Goal: Contribute content: Contribute content

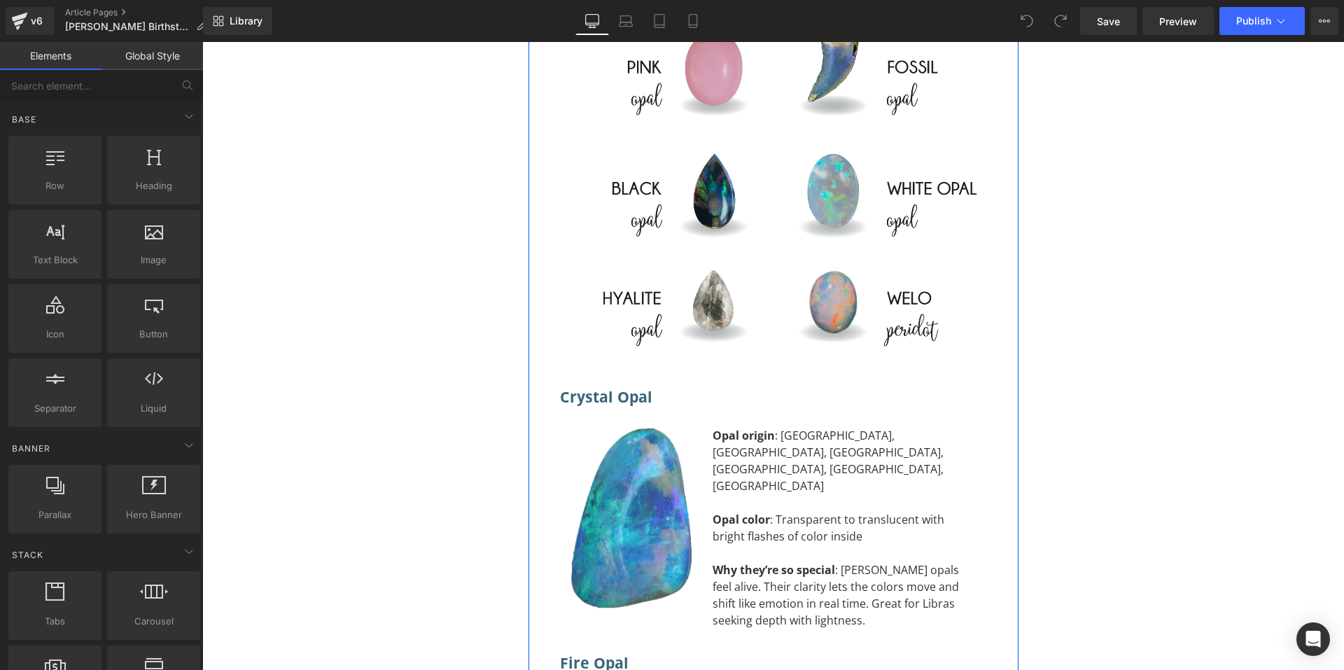
scroll to position [8004, 0]
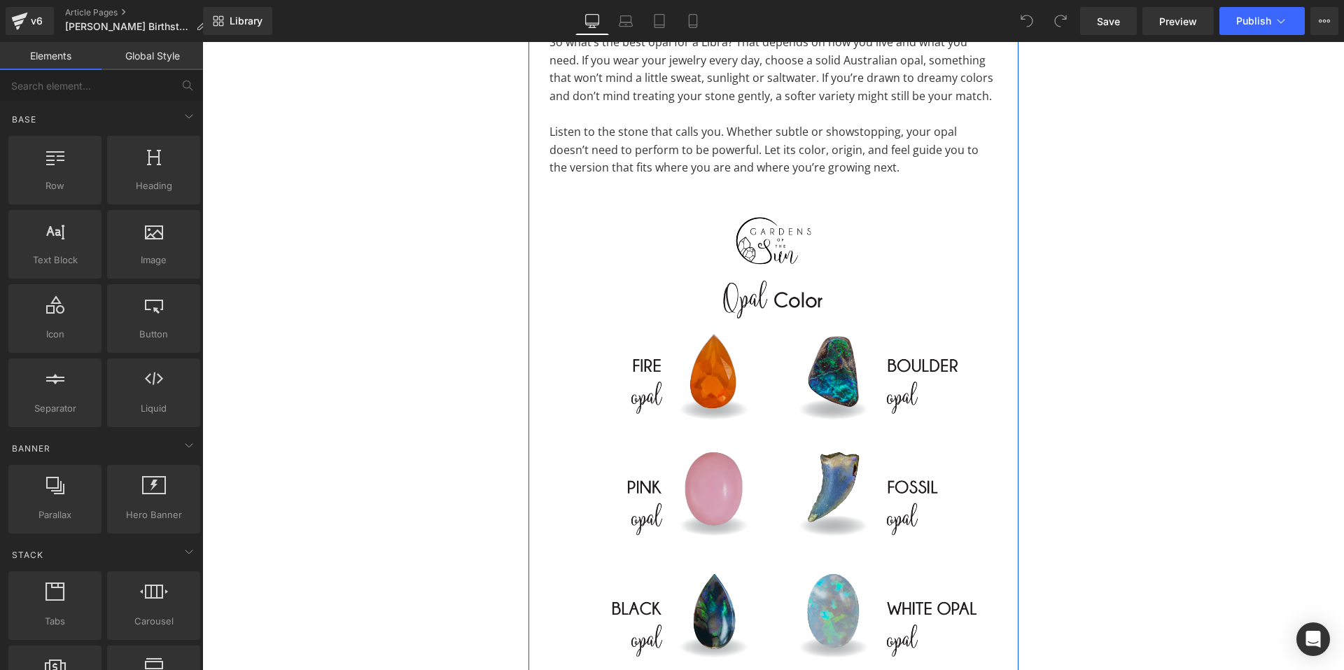
click at [774, 354] on img at bounding box center [773, 498] width 448 height 598
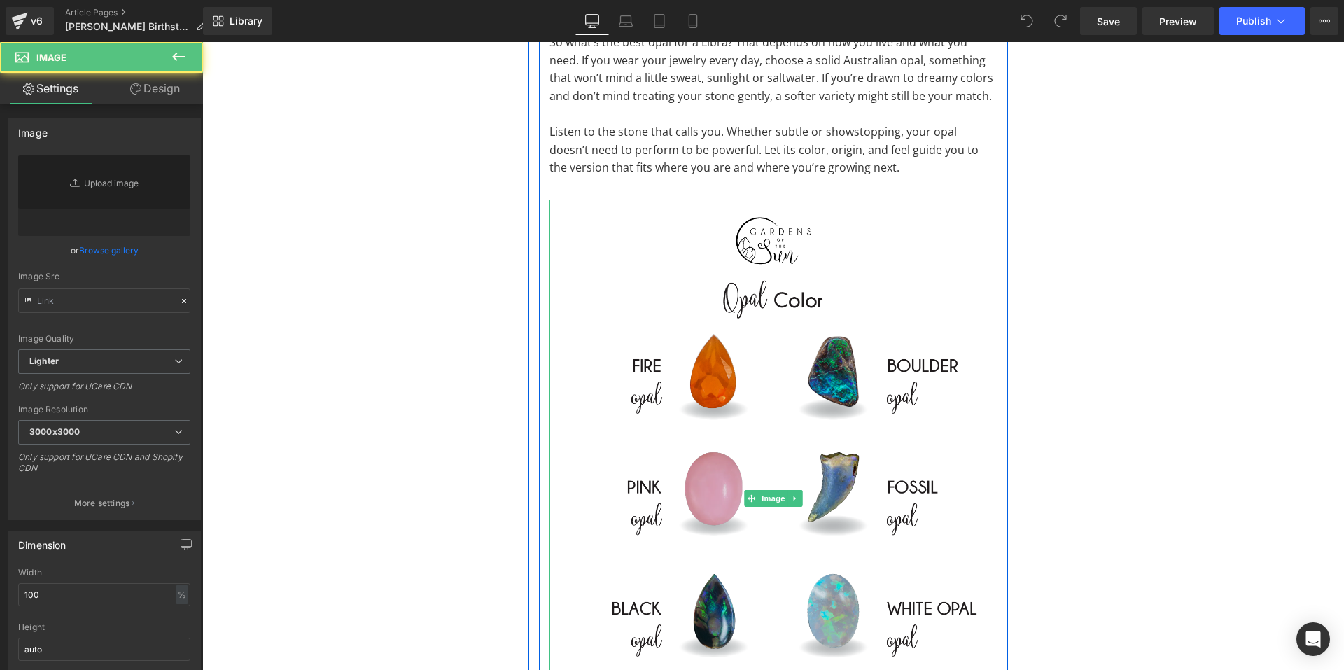
type input "[URL][DOMAIN_NAME]"
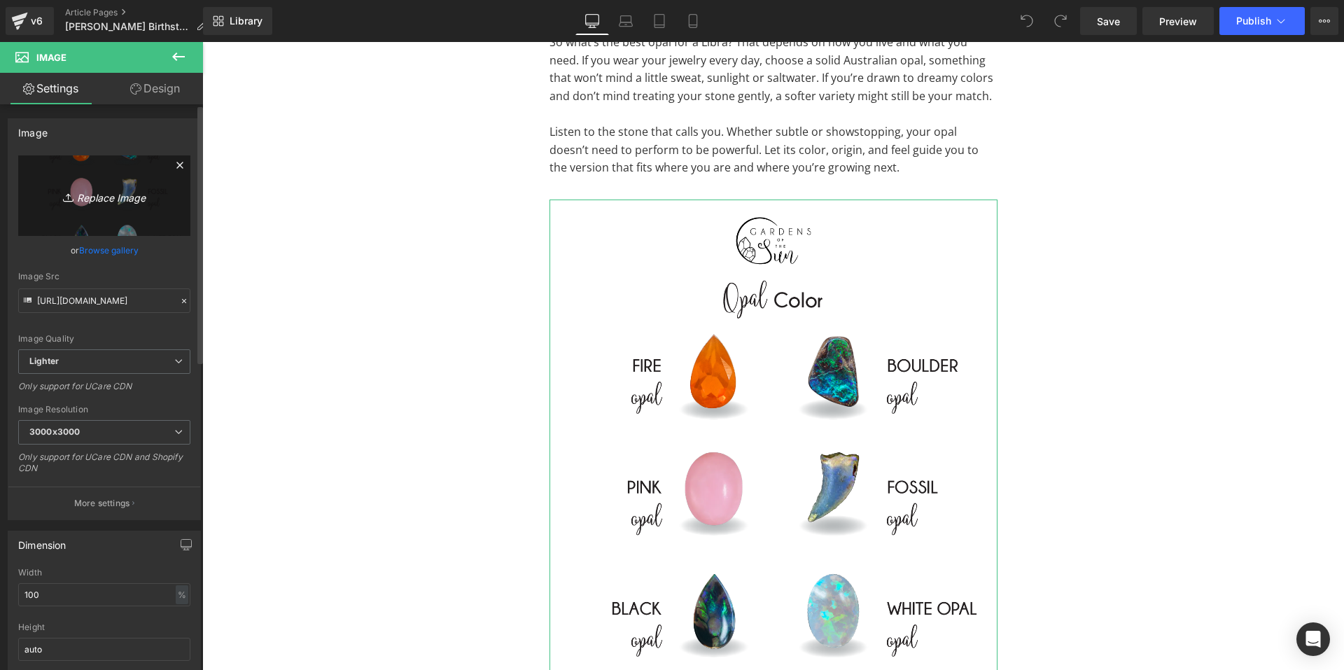
click at [99, 168] on link "Replace Image" at bounding box center [104, 195] width 172 height 80
type input "C:\fakepath\Libra Zodiac Infographic-03.png"
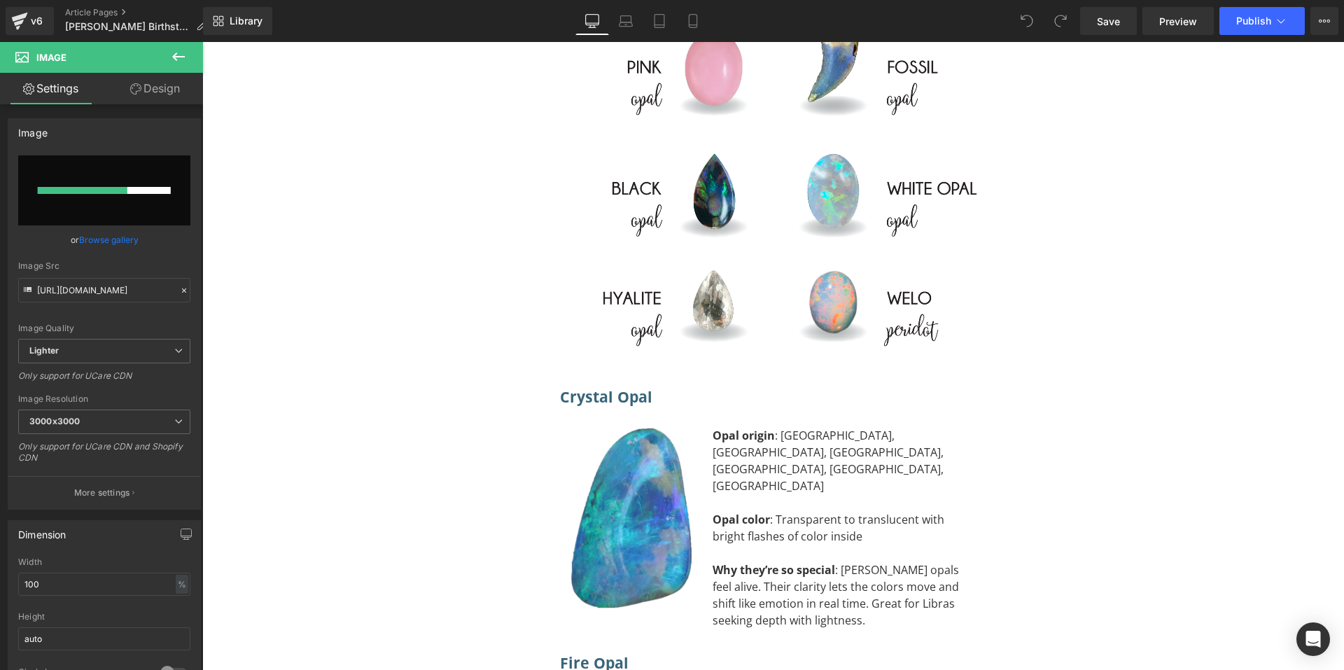
scroll to position [8144, 0]
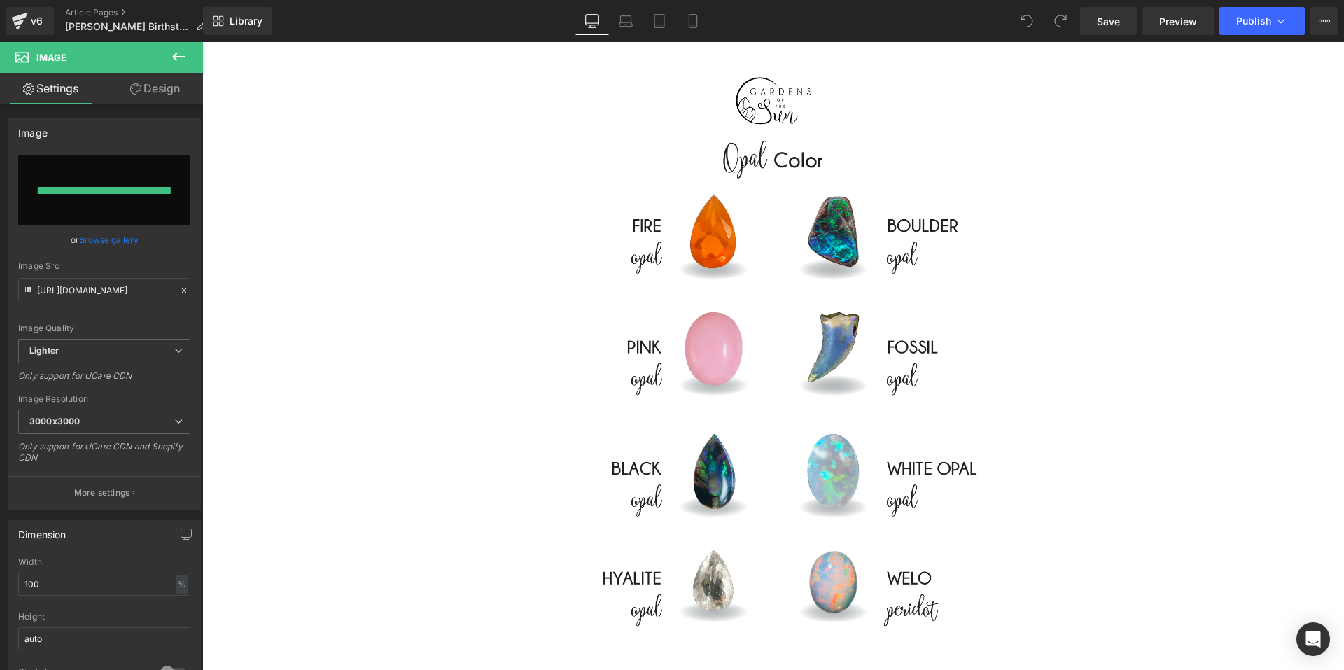
type input "[URL][DOMAIN_NAME]"
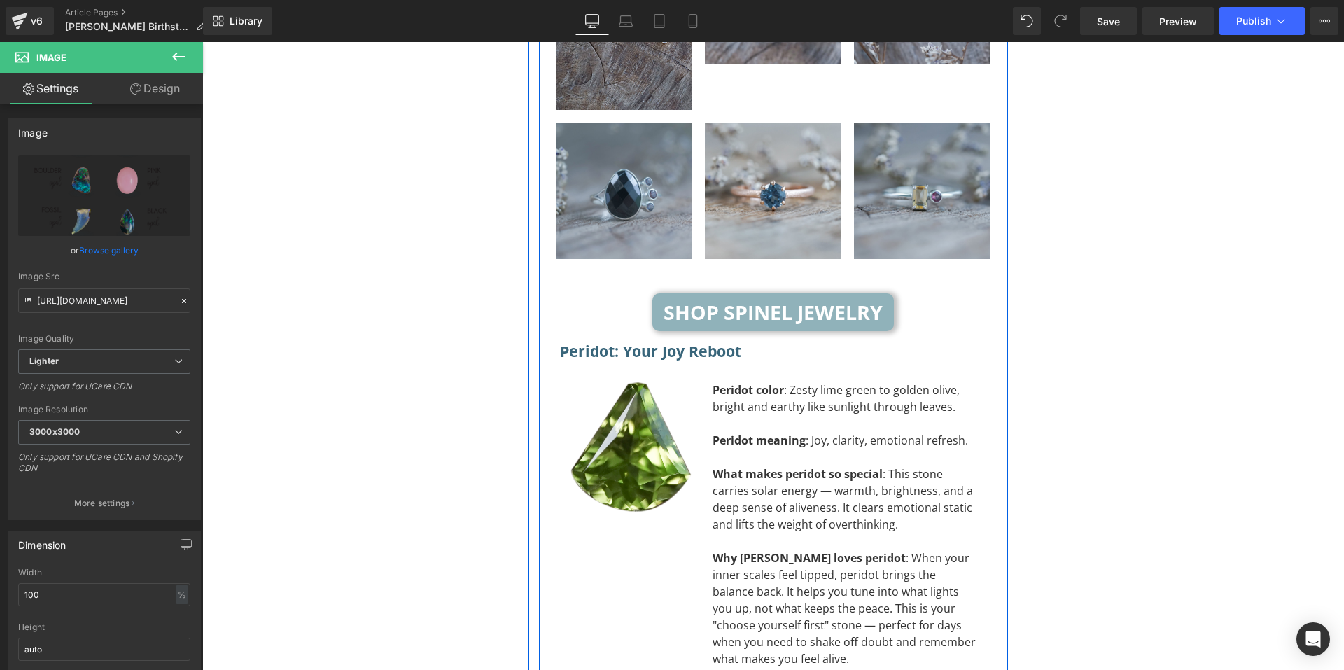
scroll to position [5765, 0]
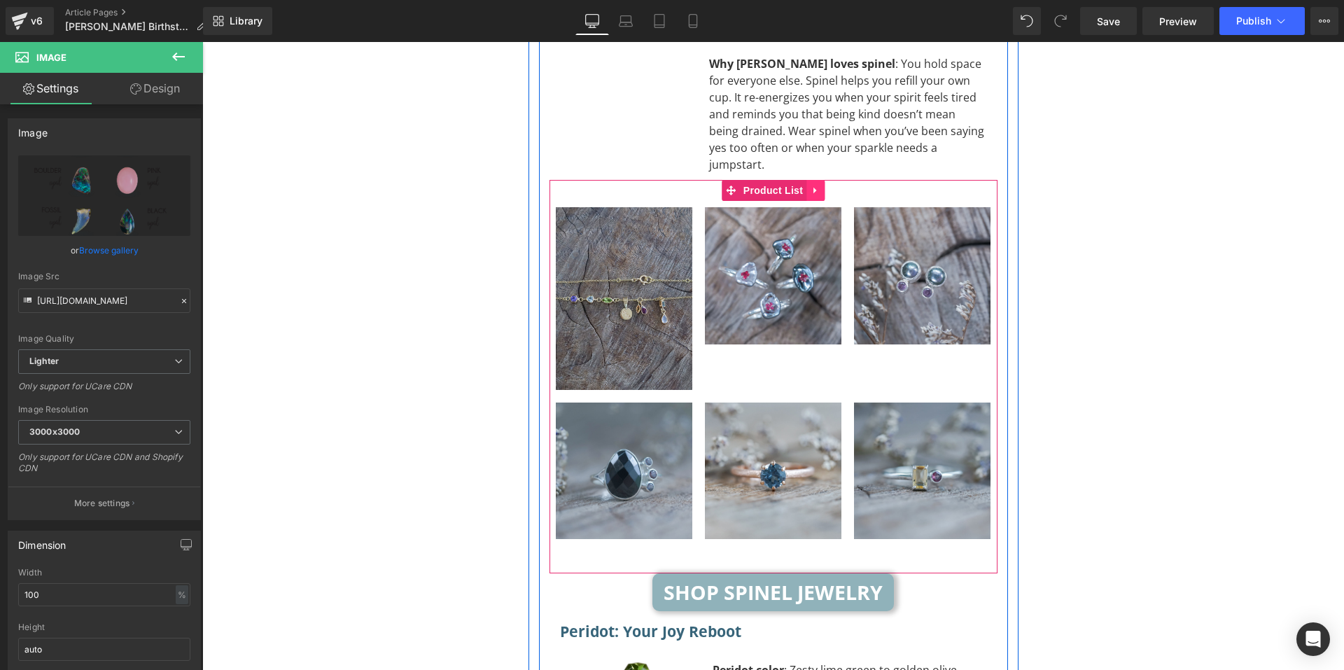
click at [813, 188] on icon at bounding box center [814, 191] width 3 height 6
click at [802, 185] on icon at bounding box center [806, 190] width 10 height 10
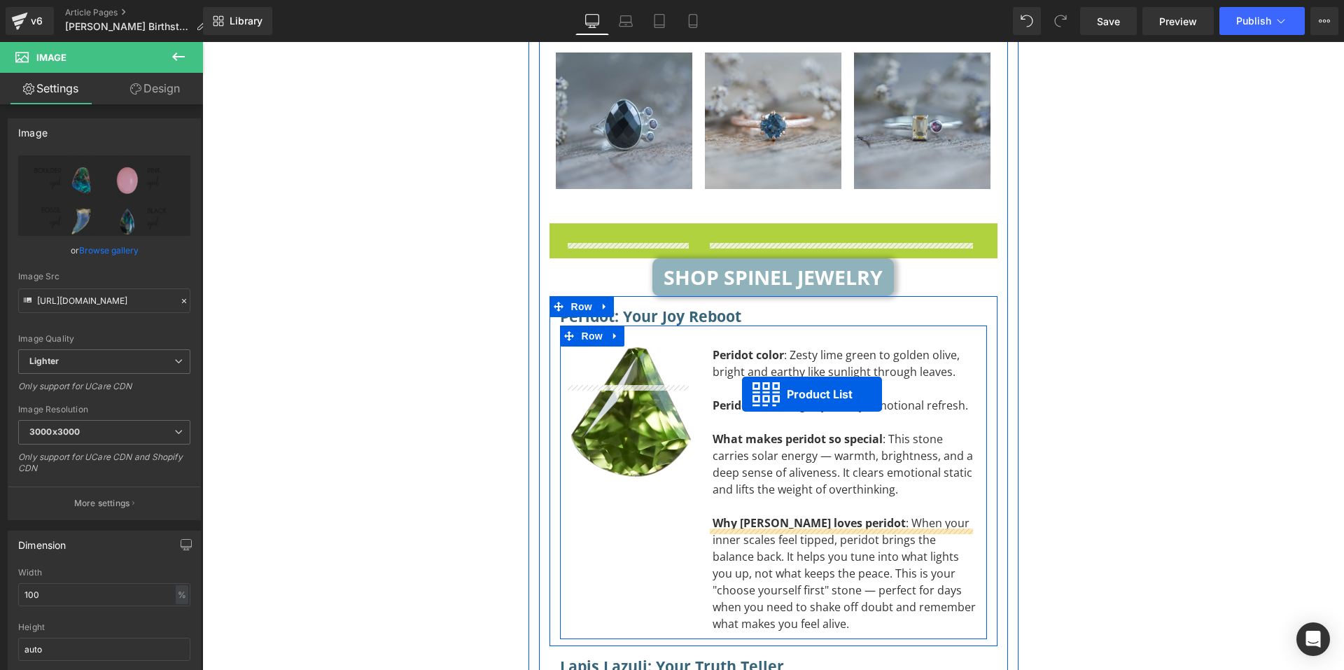
scroll to position [6324, 0]
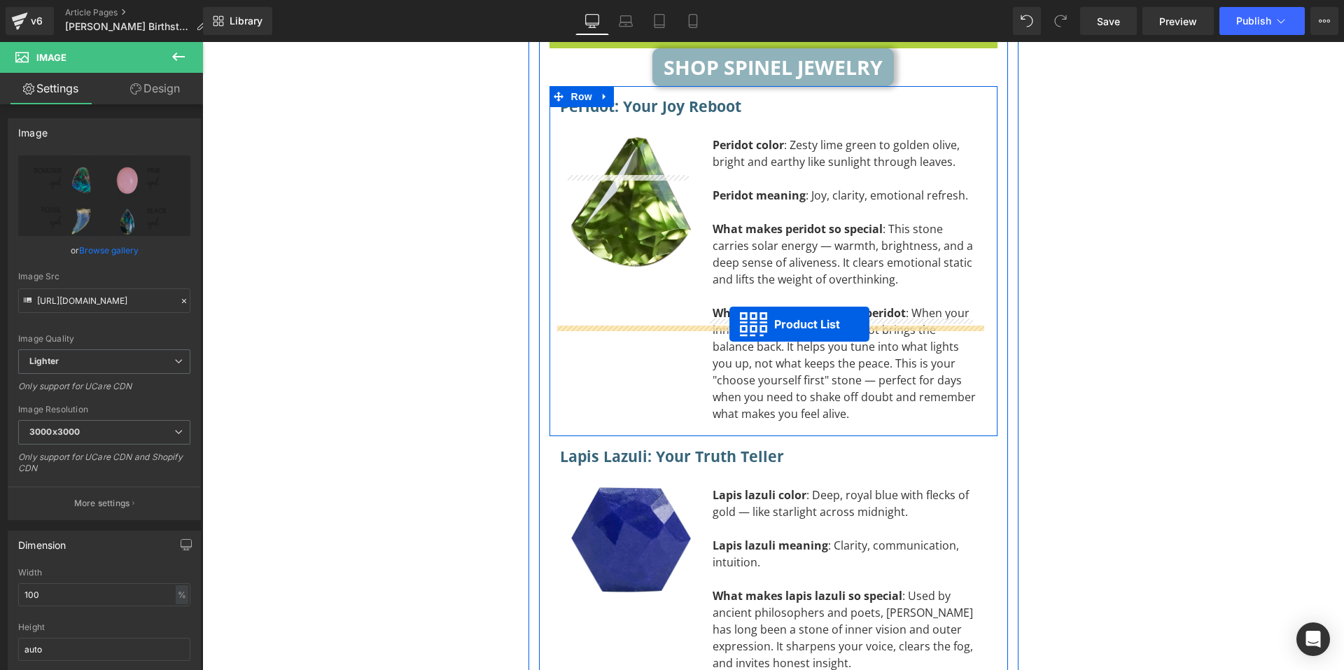
drag, startPoint x: 718, startPoint y: 136, endPoint x: 729, endPoint y: 324, distance: 188.6
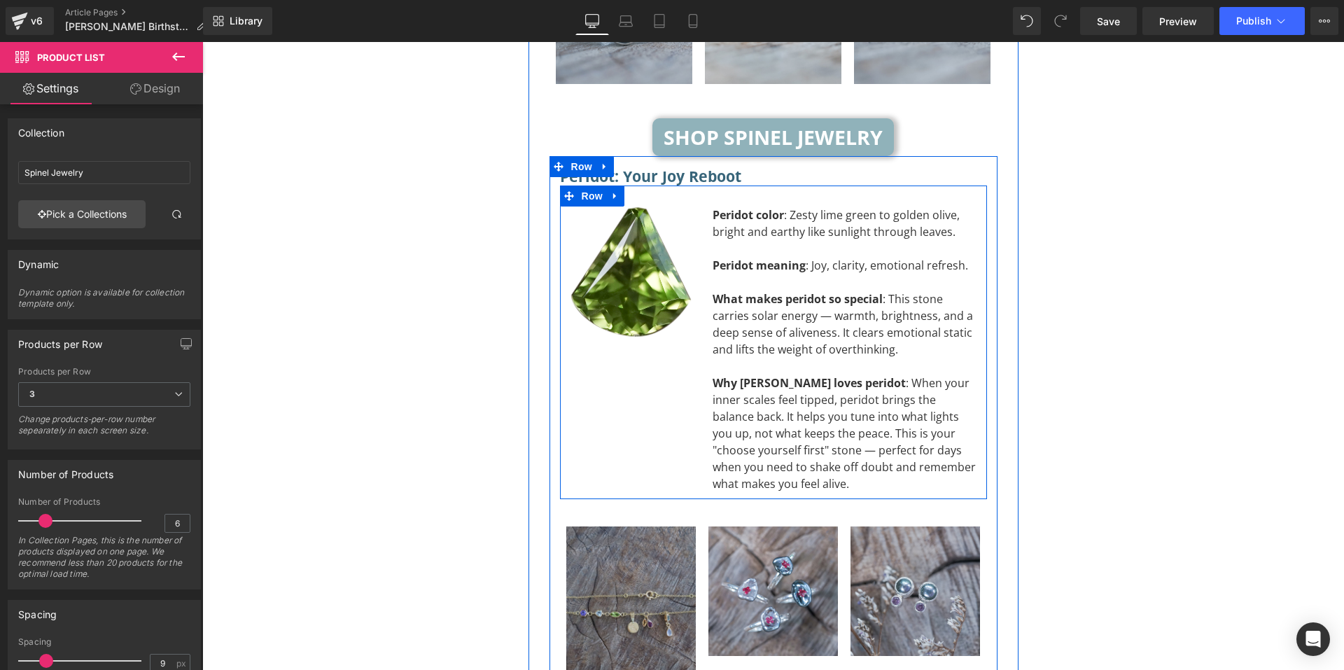
scroll to position [6009, 0]
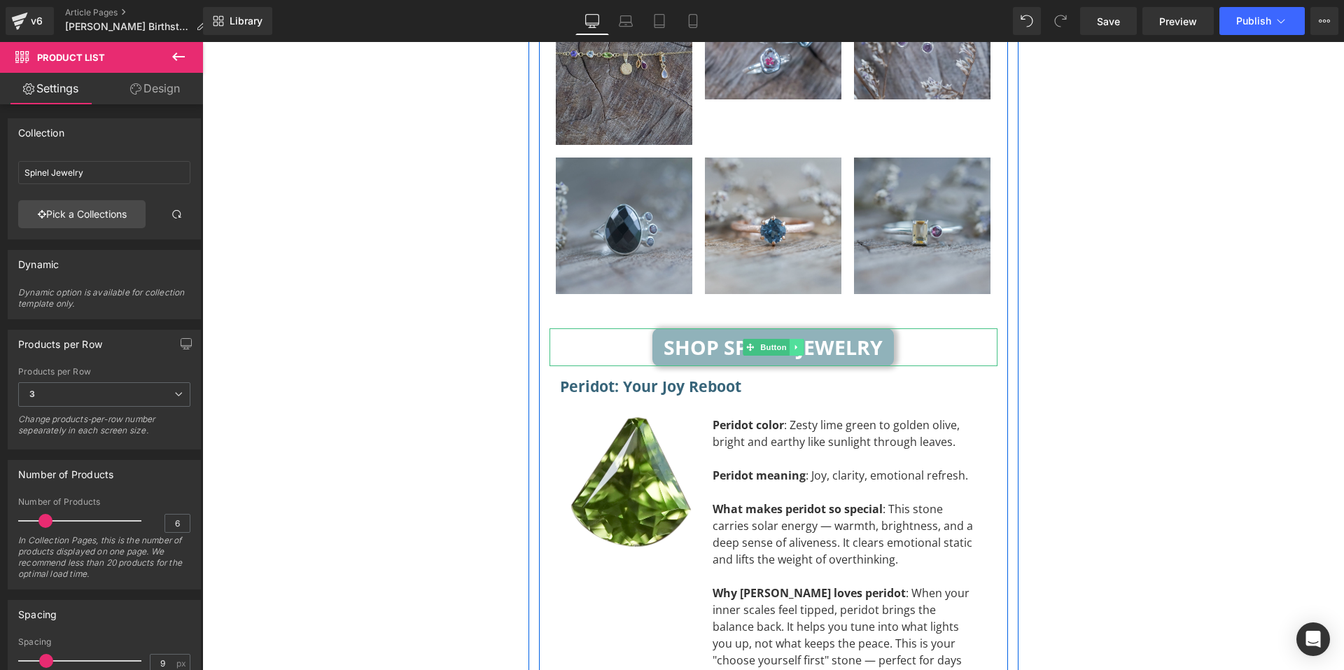
click at [792, 343] on icon at bounding box center [796, 347] width 8 height 8
click at [787, 344] on icon at bounding box center [789, 348] width 8 height 8
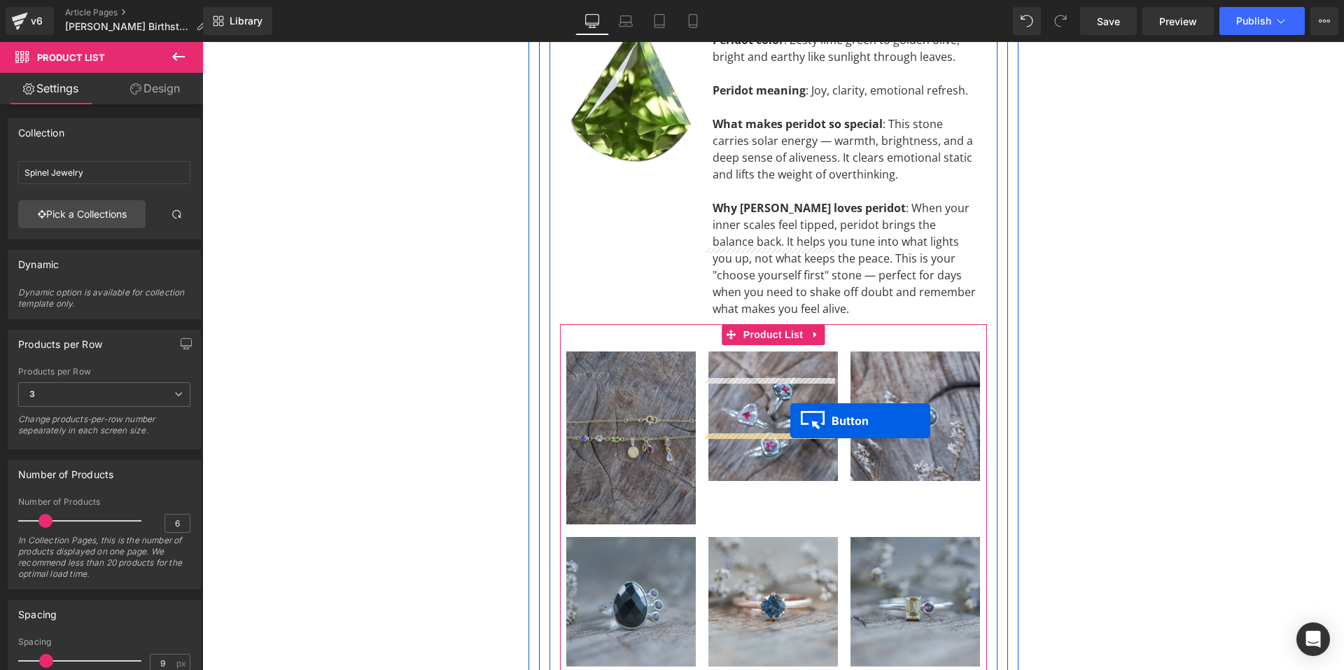
scroll to position [6569, 0]
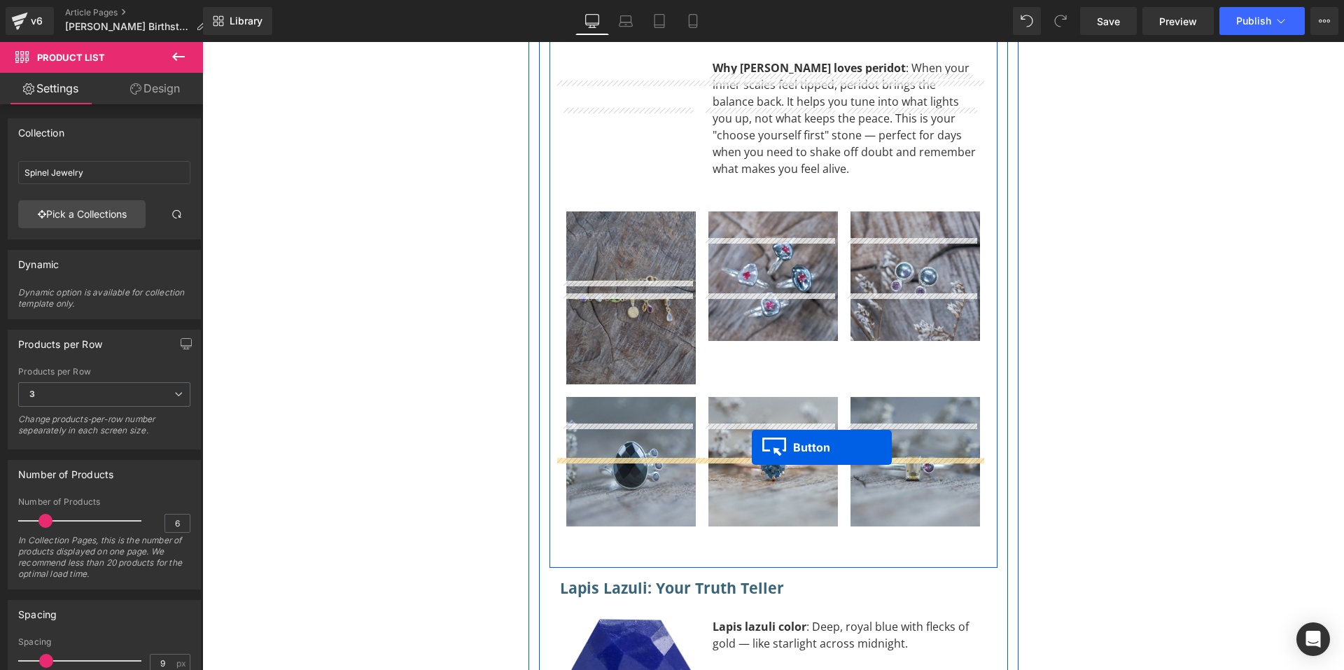
drag, startPoint x: 744, startPoint y: 210, endPoint x: 752, endPoint y: 447, distance: 237.4
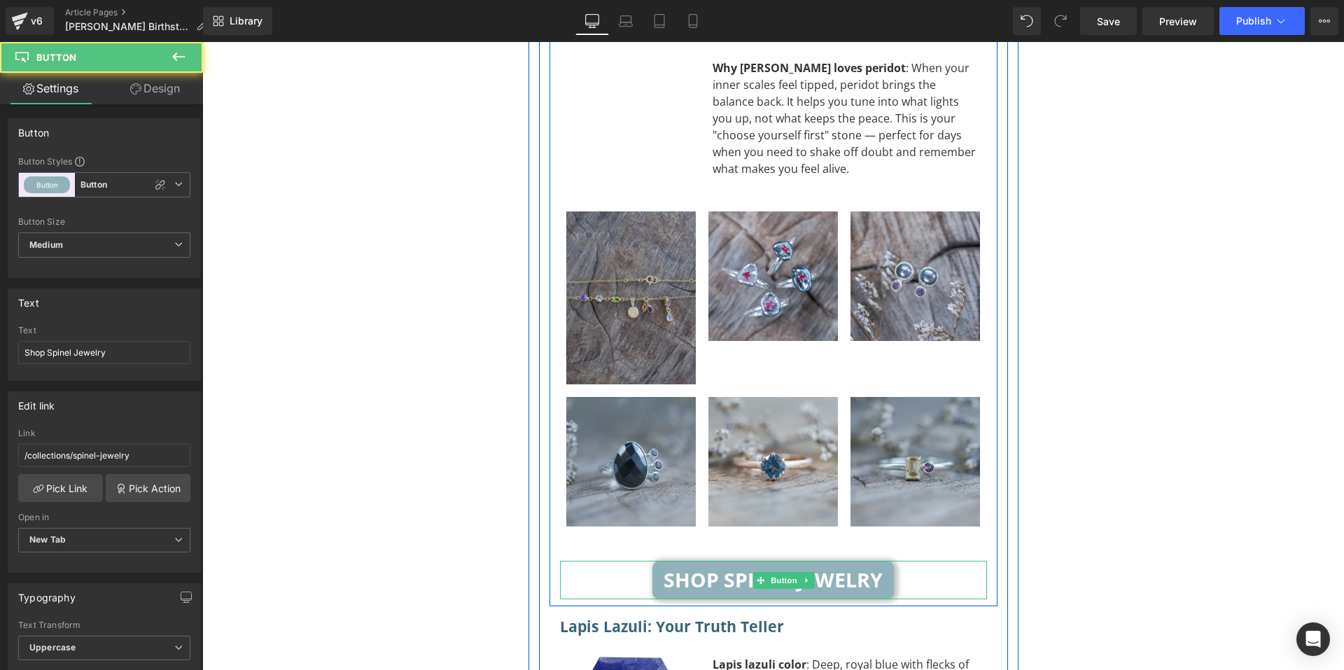
scroll to position [6254, 0]
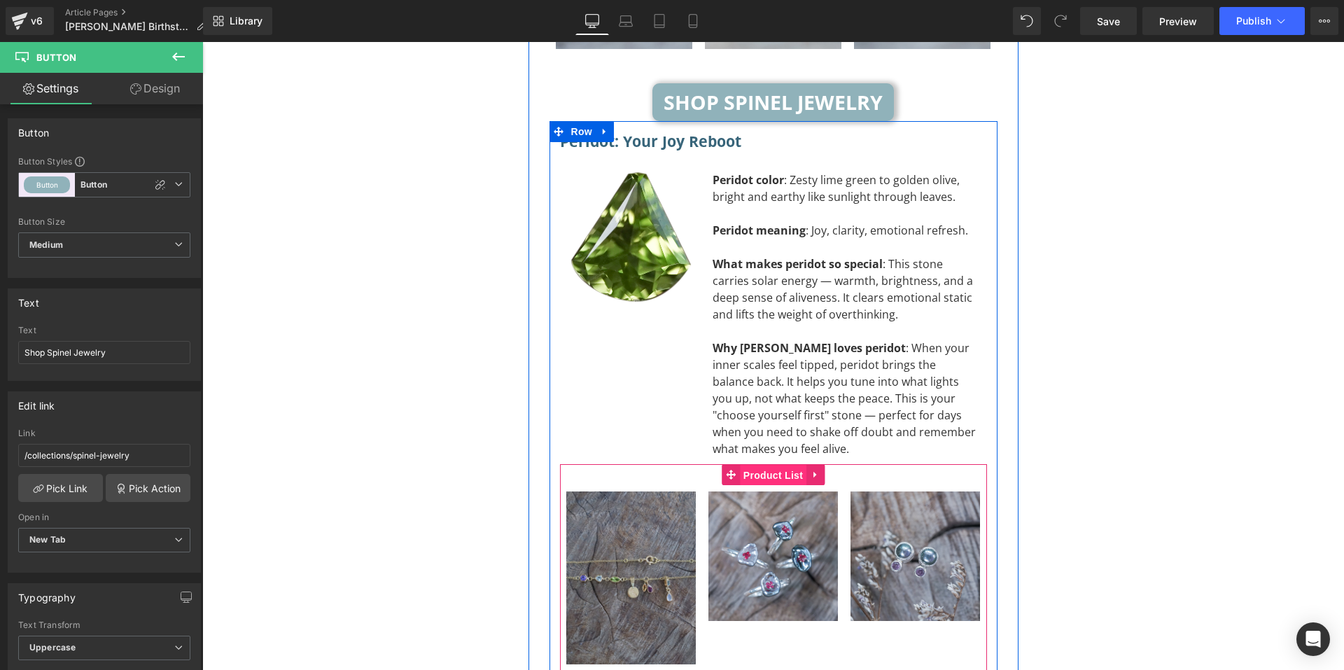
click at [767, 465] on span "Product List" at bounding box center [773, 475] width 66 height 21
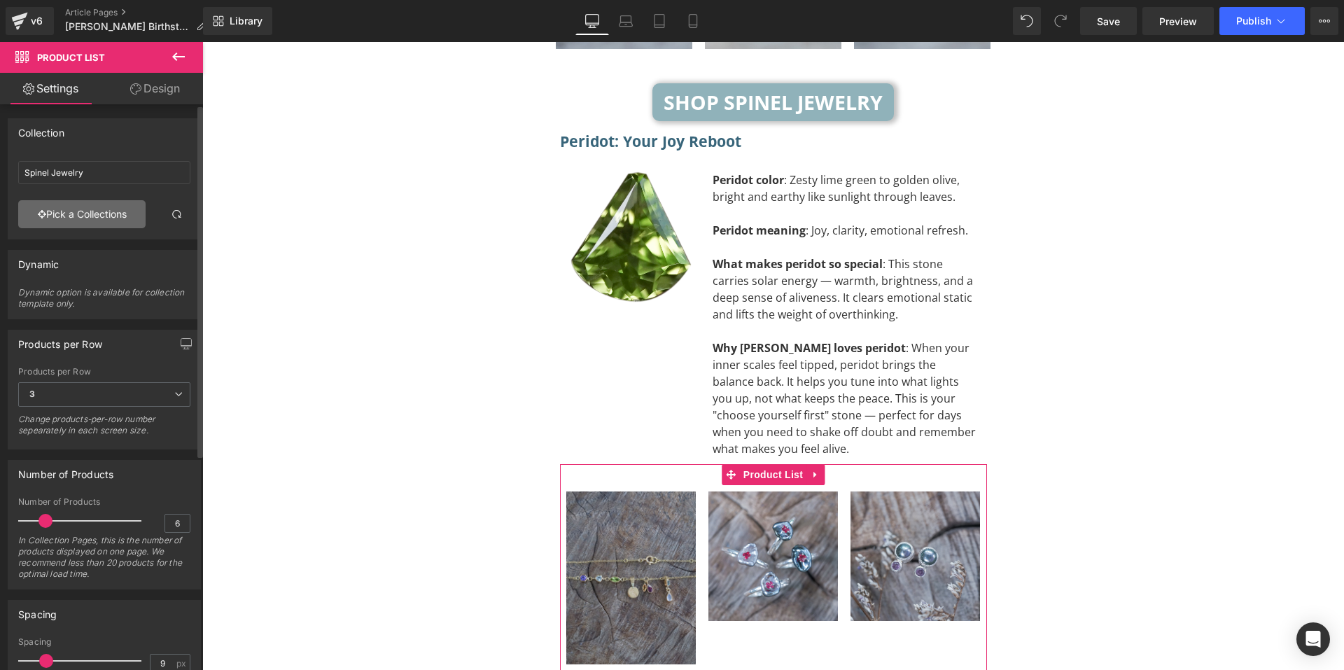
click at [55, 216] on link "Pick a Collections" at bounding box center [81, 214] width 127 height 28
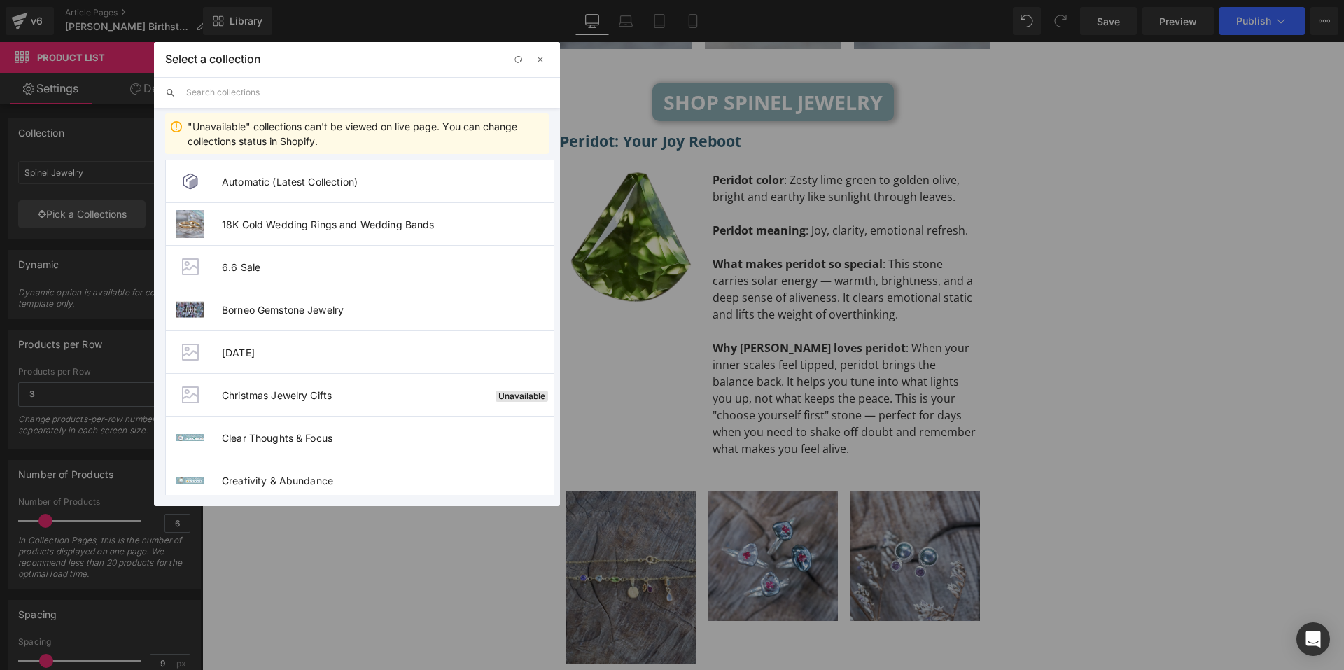
click at [311, 101] on input "text" at bounding box center [367, 92] width 363 height 31
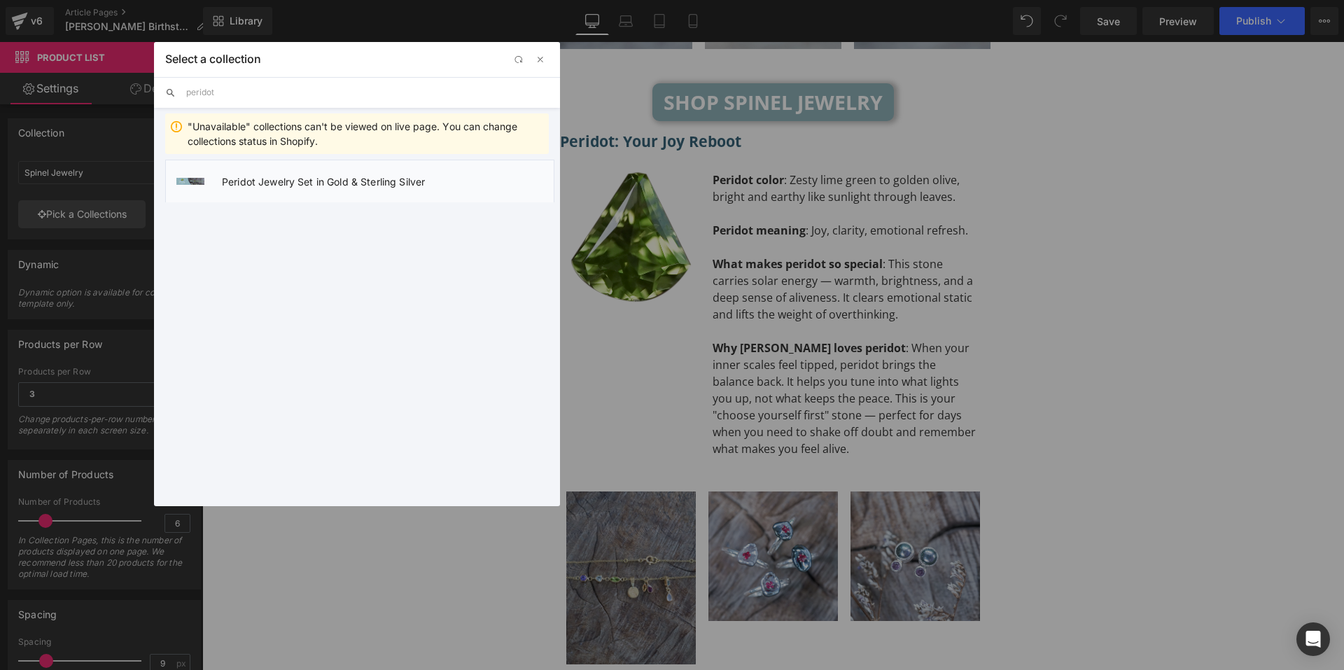
type input "peridot"
click at [337, 178] on span "Peridot Jewelry Set in Gold & Sterling Silver" at bounding box center [388, 182] width 332 height 12
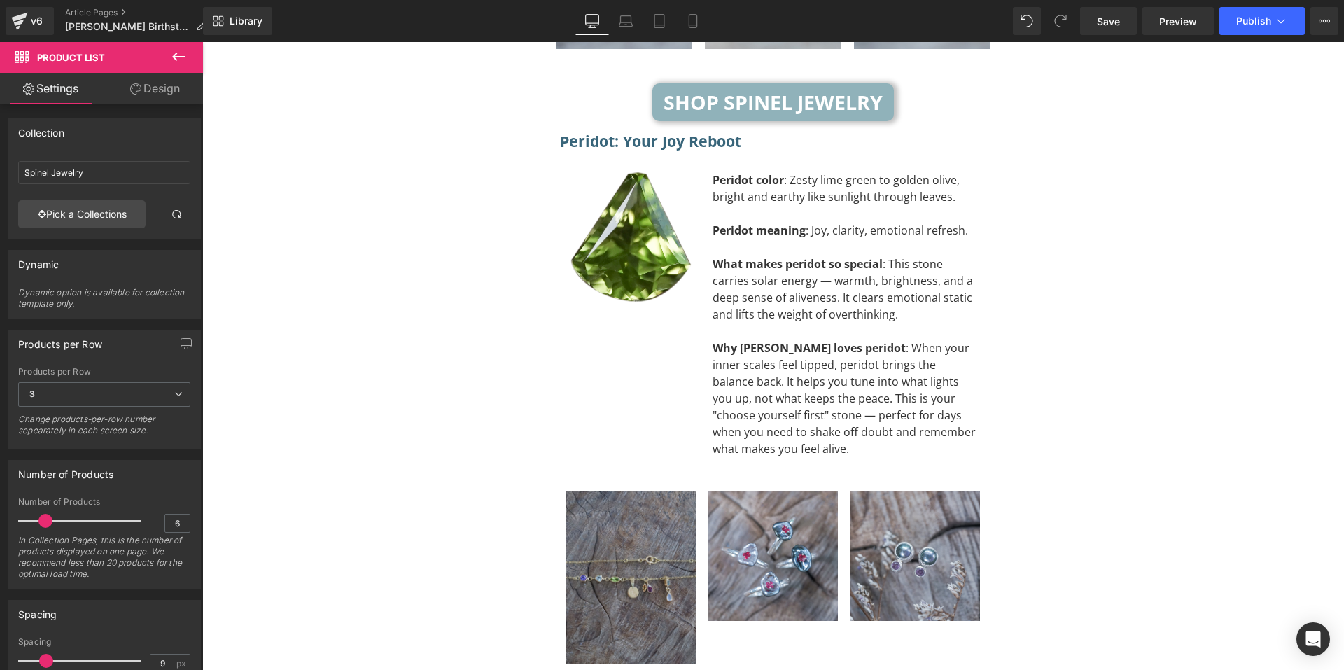
type input "Peridot Jewelry Set in Gold & Sterling Silver"
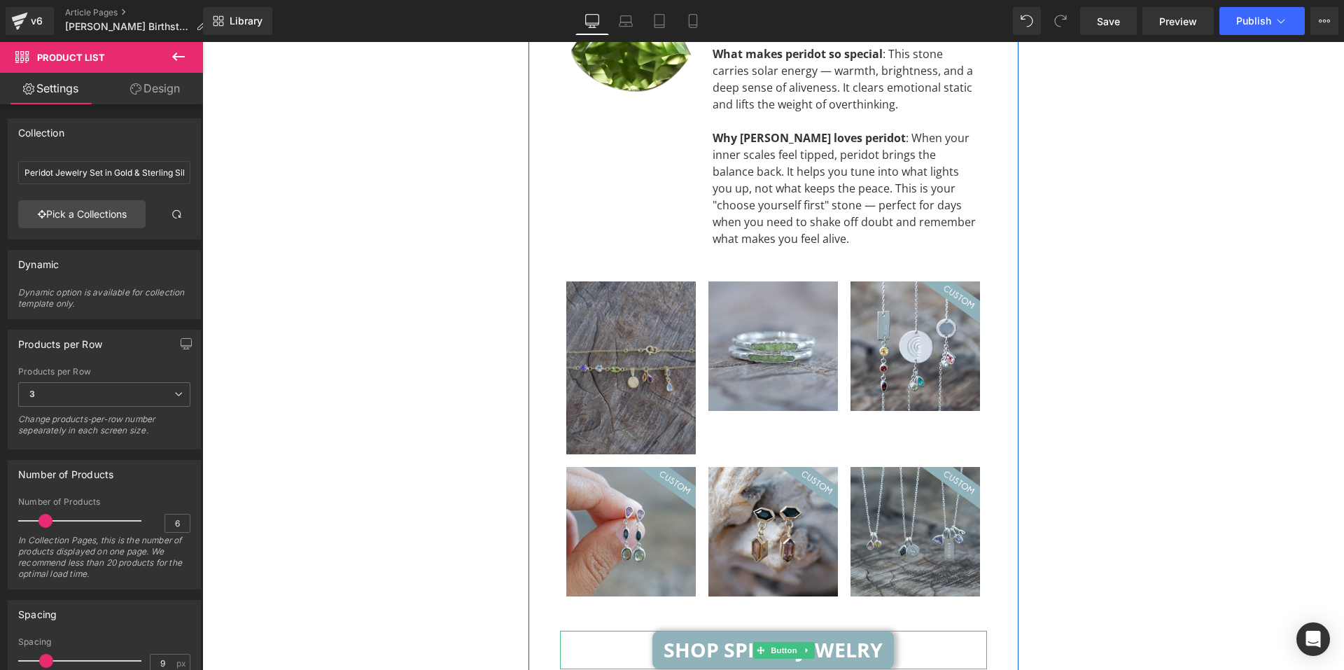
scroll to position [6674, 0]
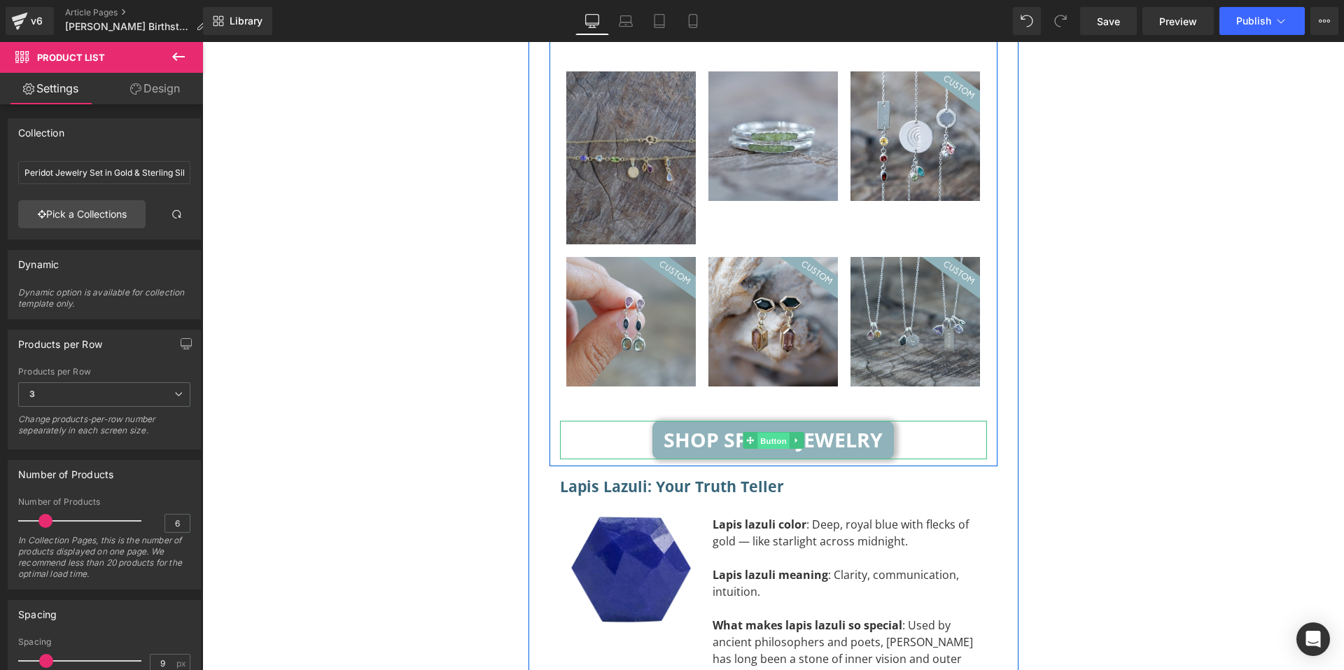
click at [776, 432] on span "Button" at bounding box center [773, 440] width 32 height 17
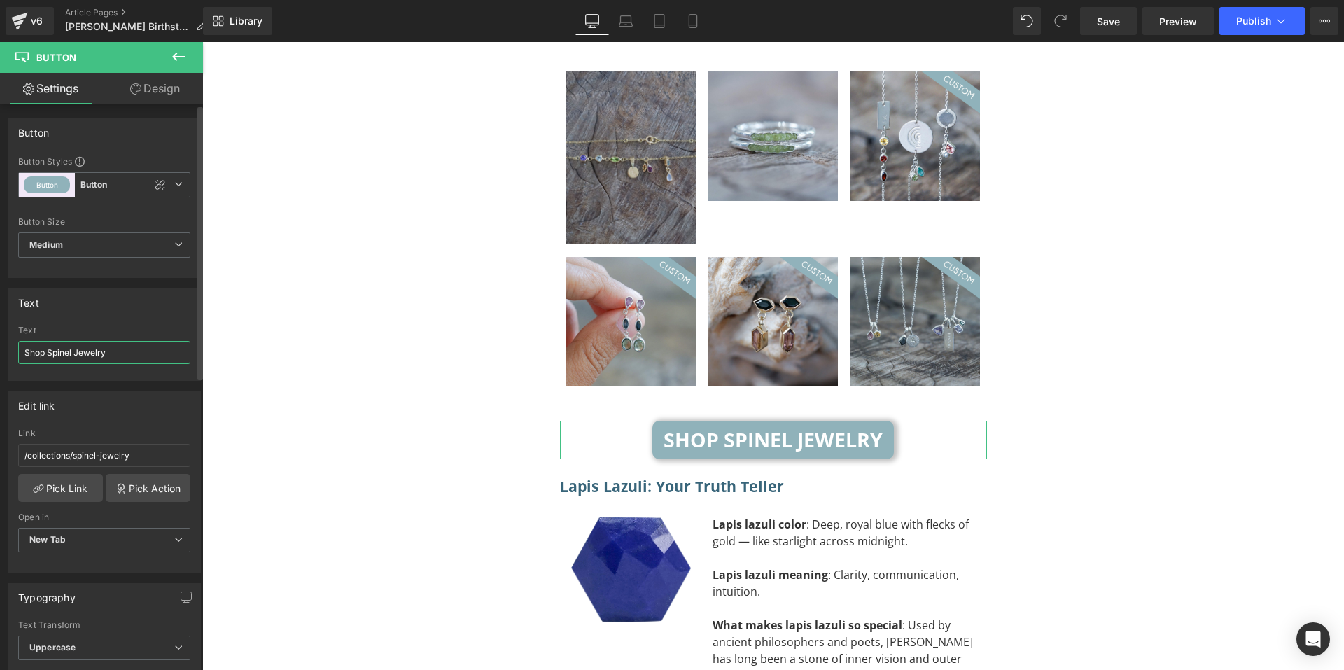
drag, startPoint x: 73, startPoint y: 349, endPoint x: 48, endPoint y: 352, distance: 25.4
click at [48, 352] on input "Shop Spinel Jewelry" at bounding box center [104, 352] width 172 height 23
type input "Shop Peridot Jewelry"
click at [67, 494] on link "Pick Link" at bounding box center [60, 488] width 85 height 28
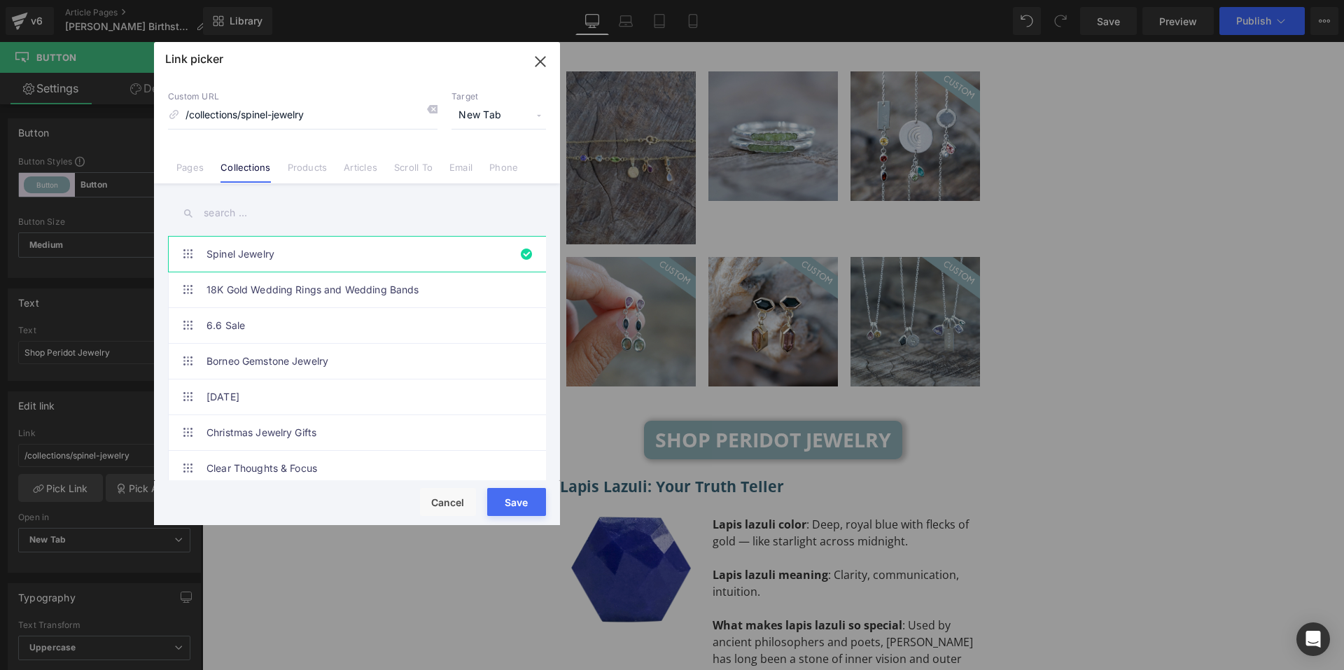
click at [259, 216] on input "text" at bounding box center [357, 212] width 378 height 31
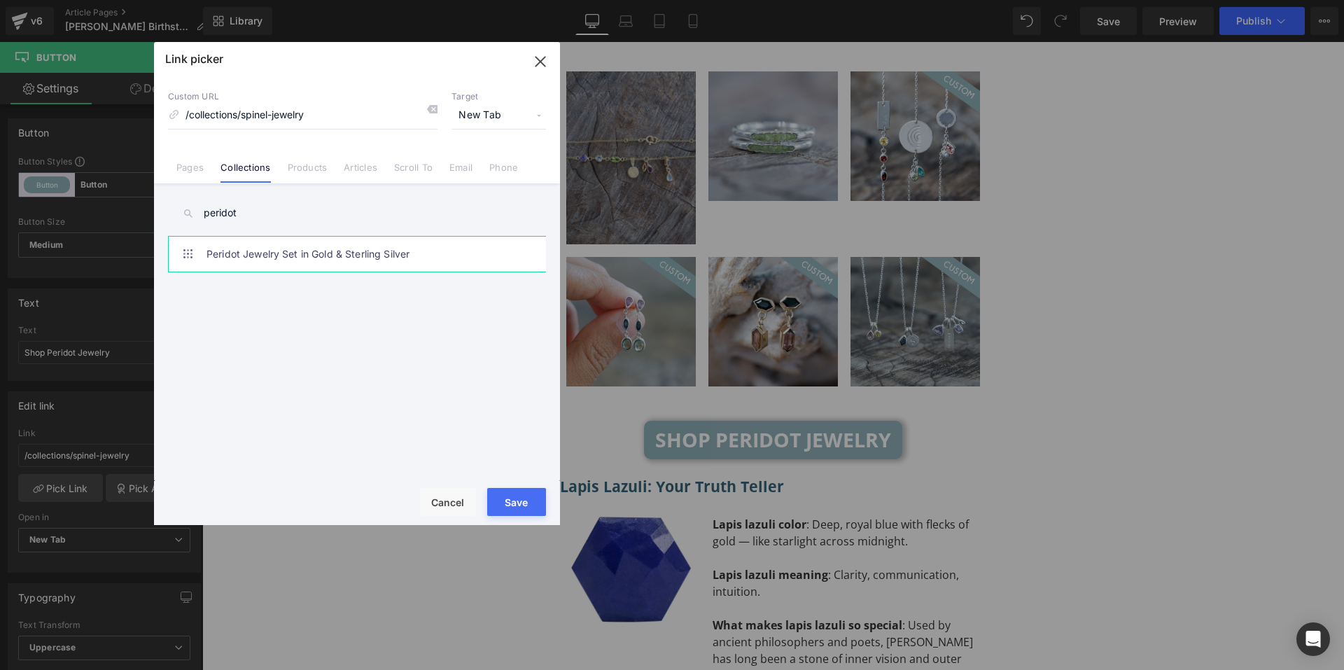
type input "peridot"
click at [274, 269] on link "Peridot Jewelry Set in Gold & Sterling Silver" at bounding box center [360, 254] width 308 height 35
type input "/collections/peridot-jewelry"
drag, startPoint x: 510, startPoint y: 499, endPoint x: 305, endPoint y: 463, distance: 208.2
click at [510, 499] on button "Save" at bounding box center [516, 502] width 59 height 28
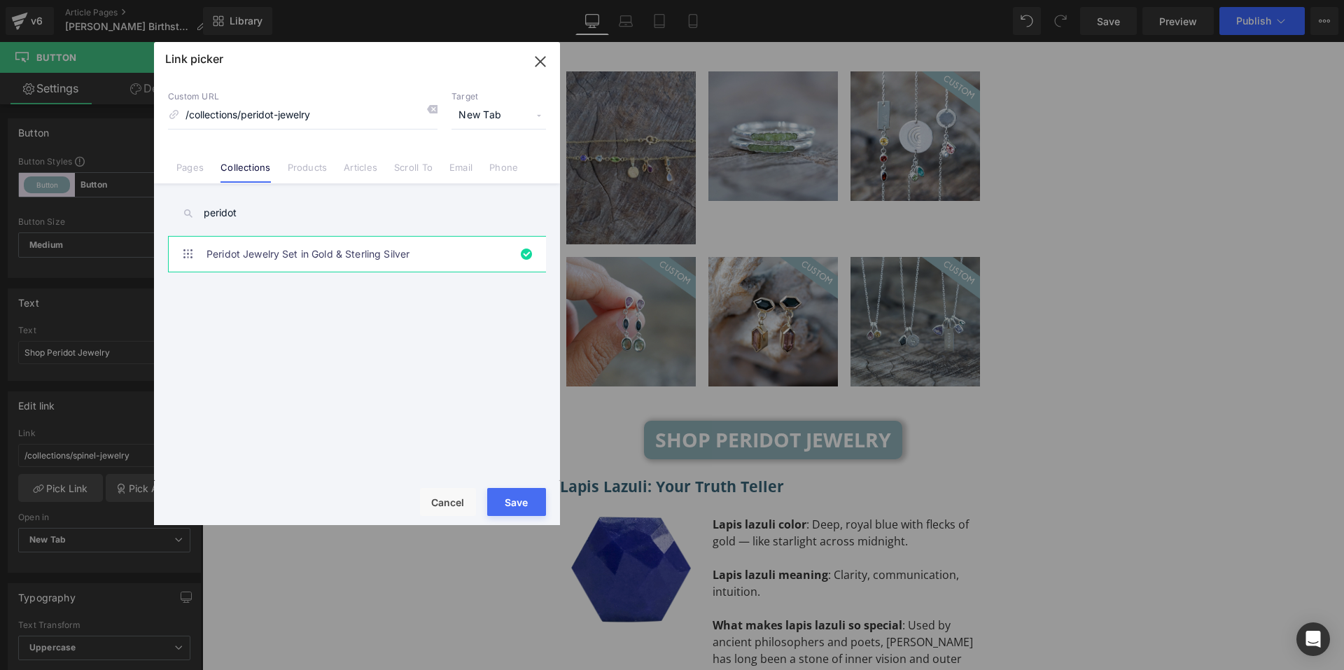
type input "/collections/peridot-jewelry"
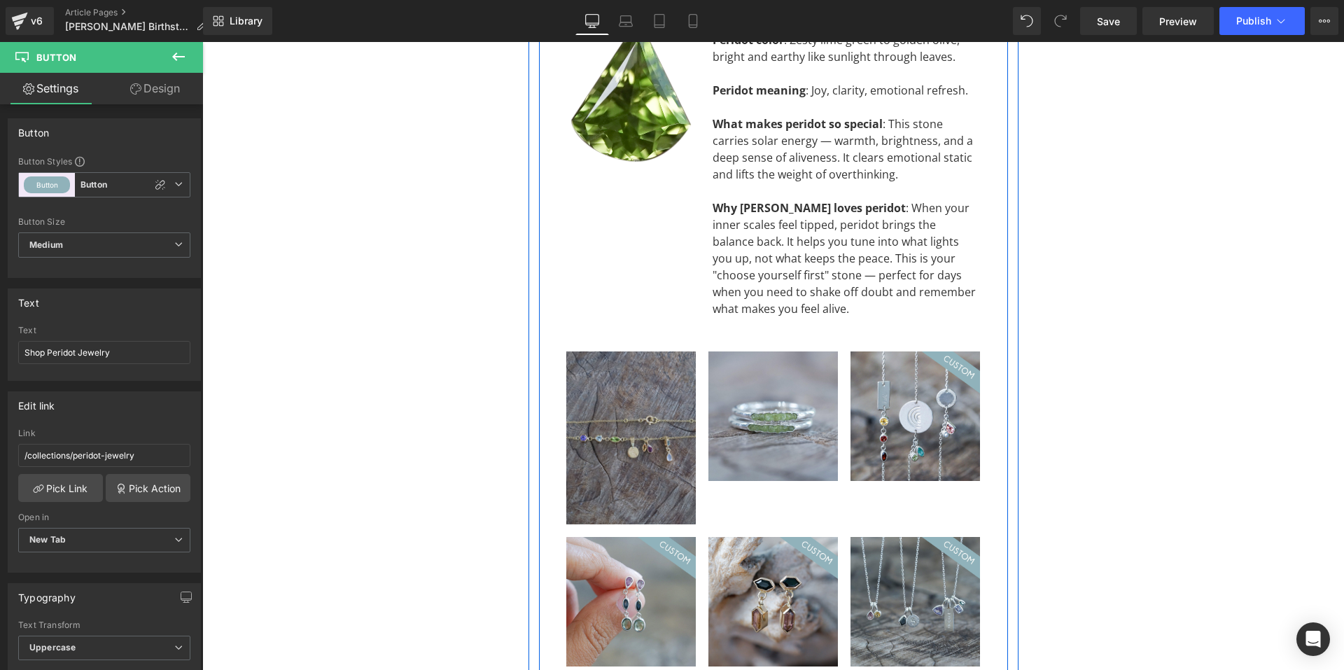
scroll to position [5975, 0]
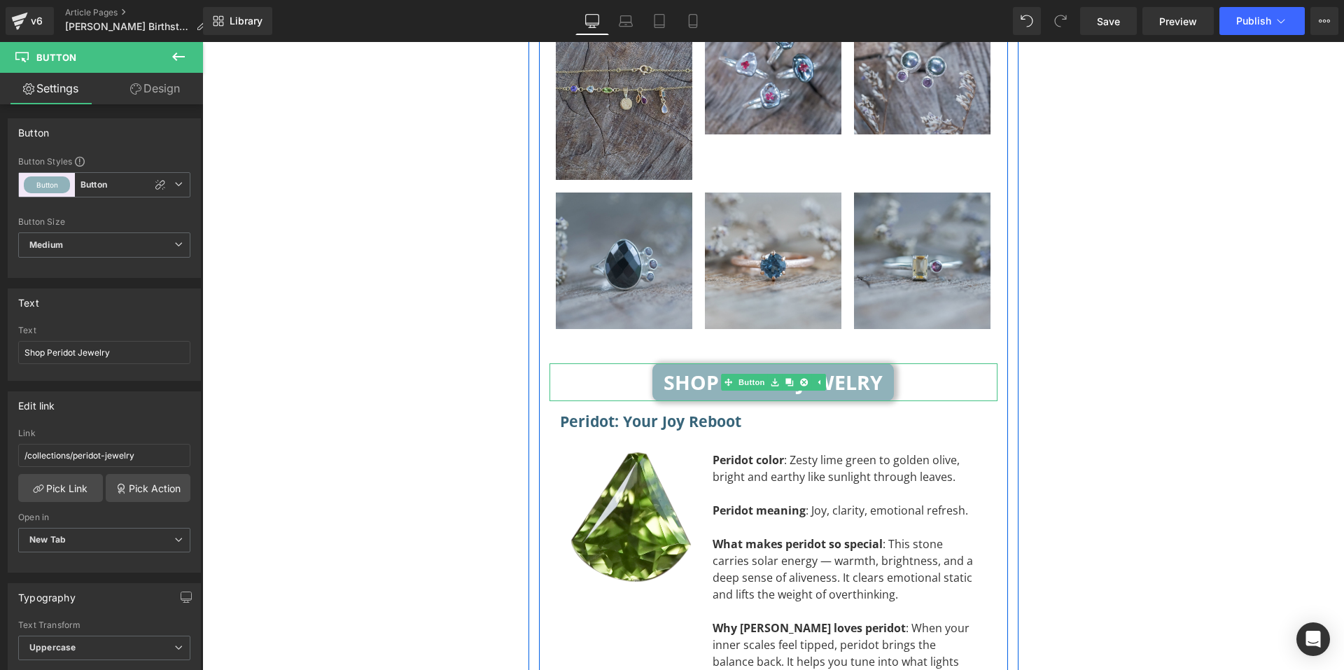
click at [621, 363] on div "Shop Spinel Jewelry" at bounding box center [773, 382] width 448 height 38
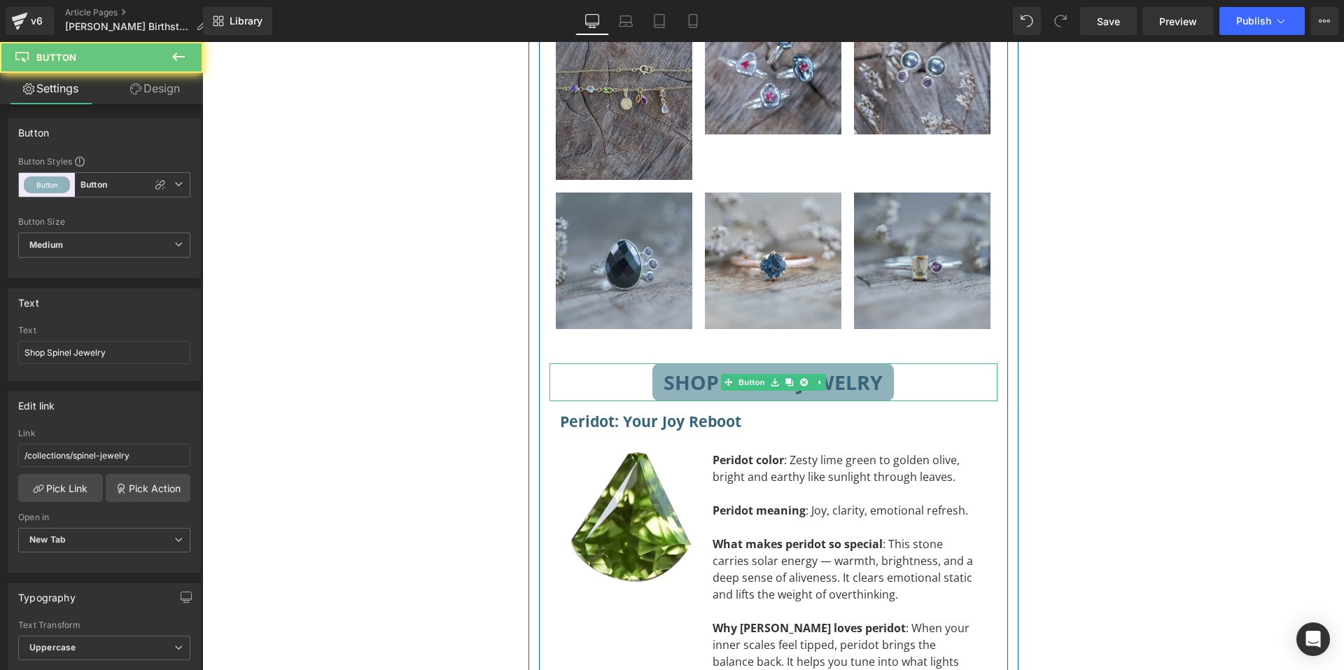
click at [682, 374] on span "Shop Spinel Jewelry" at bounding box center [773, 381] width 219 height 15
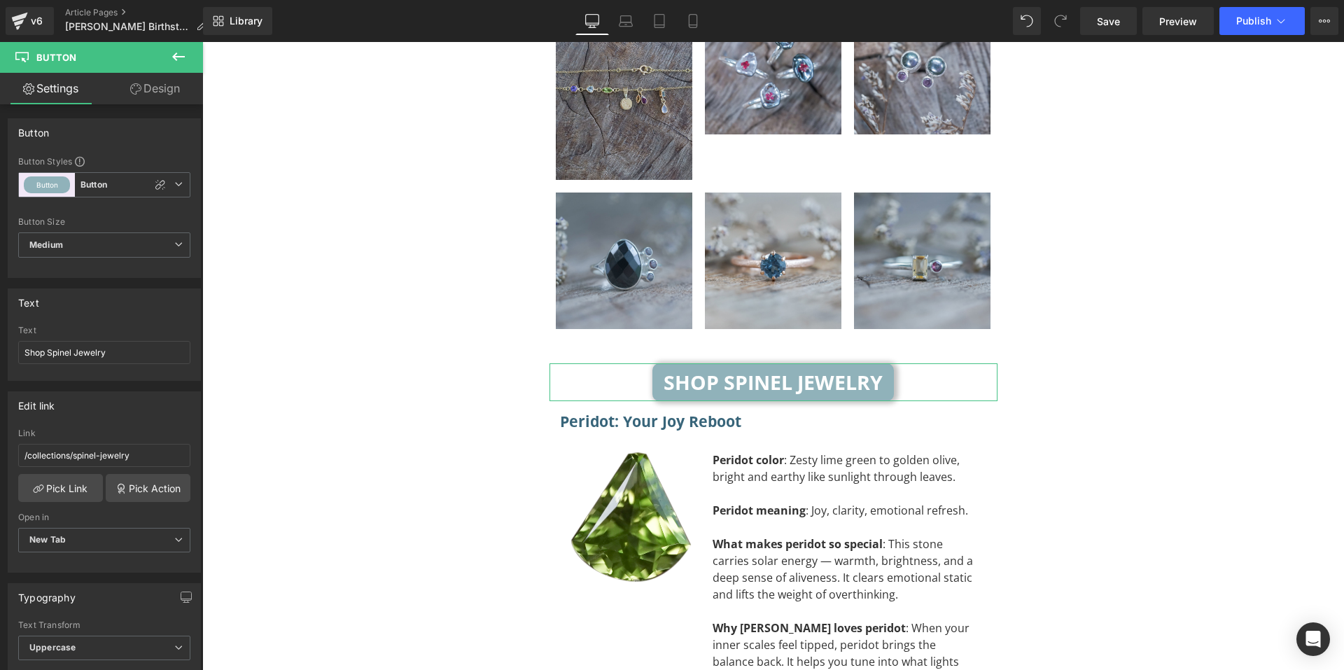
click at [153, 95] on link "Design" at bounding box center [154, 88] width 101 height 31
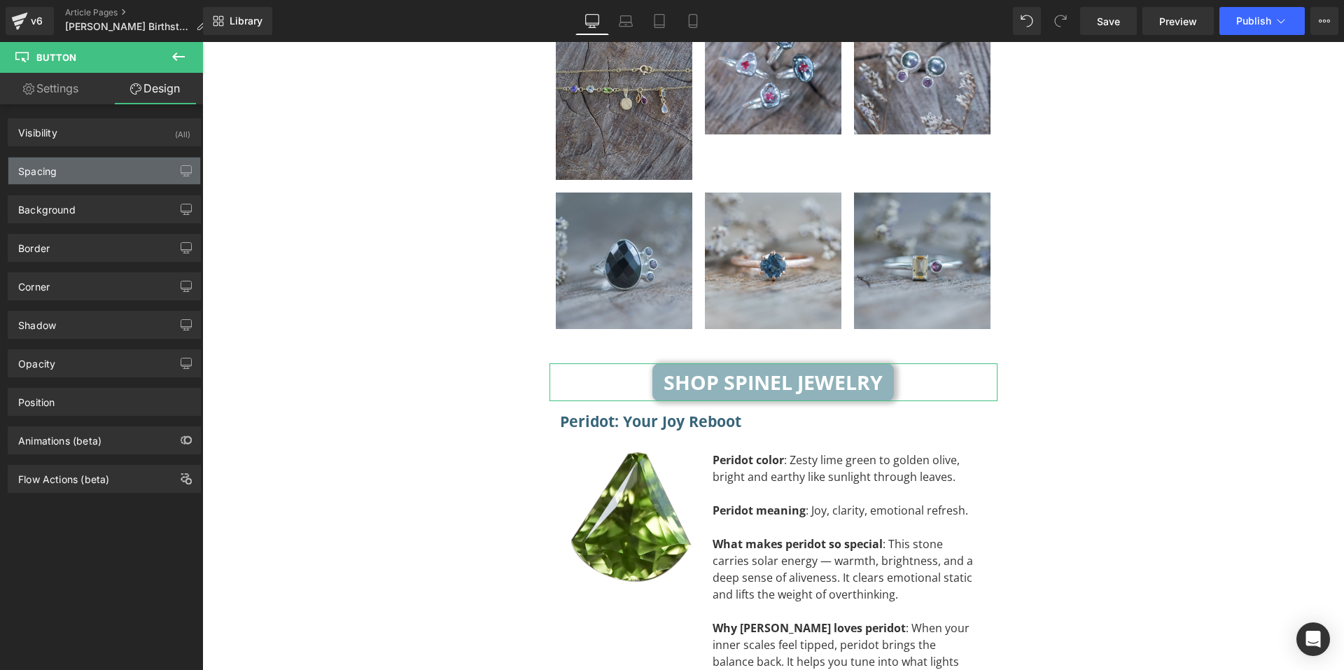
type input "0"
type input "S"
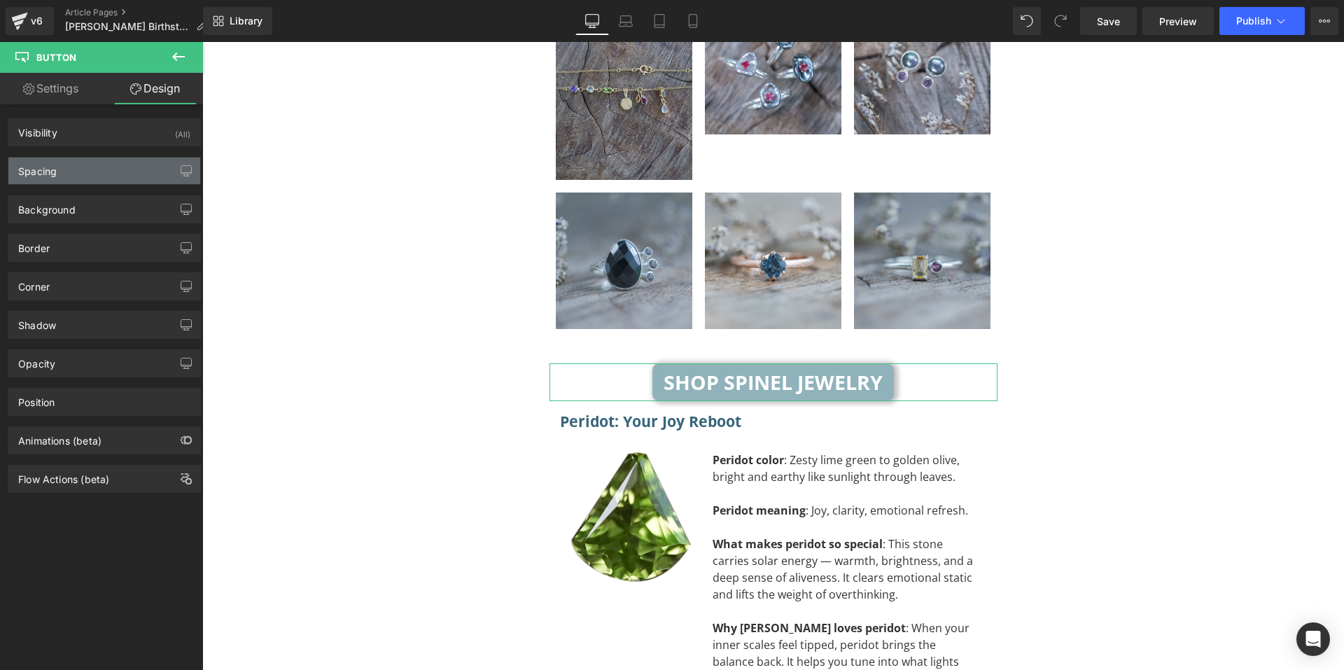
type input "S"
click at [93, 178] on div "Spacing" at bounding box center [104, 170] width 192 height 27
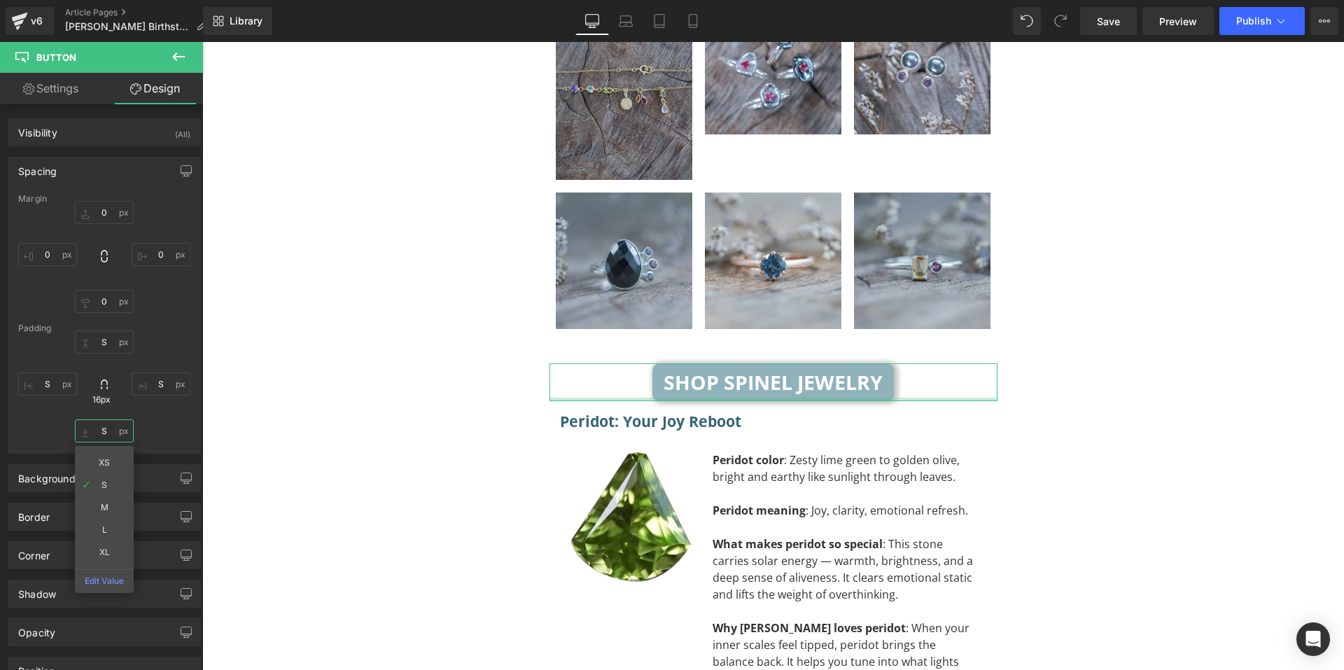
click at [108, 429] on input "S" at bounding box center [104, 430] width 59 height 23
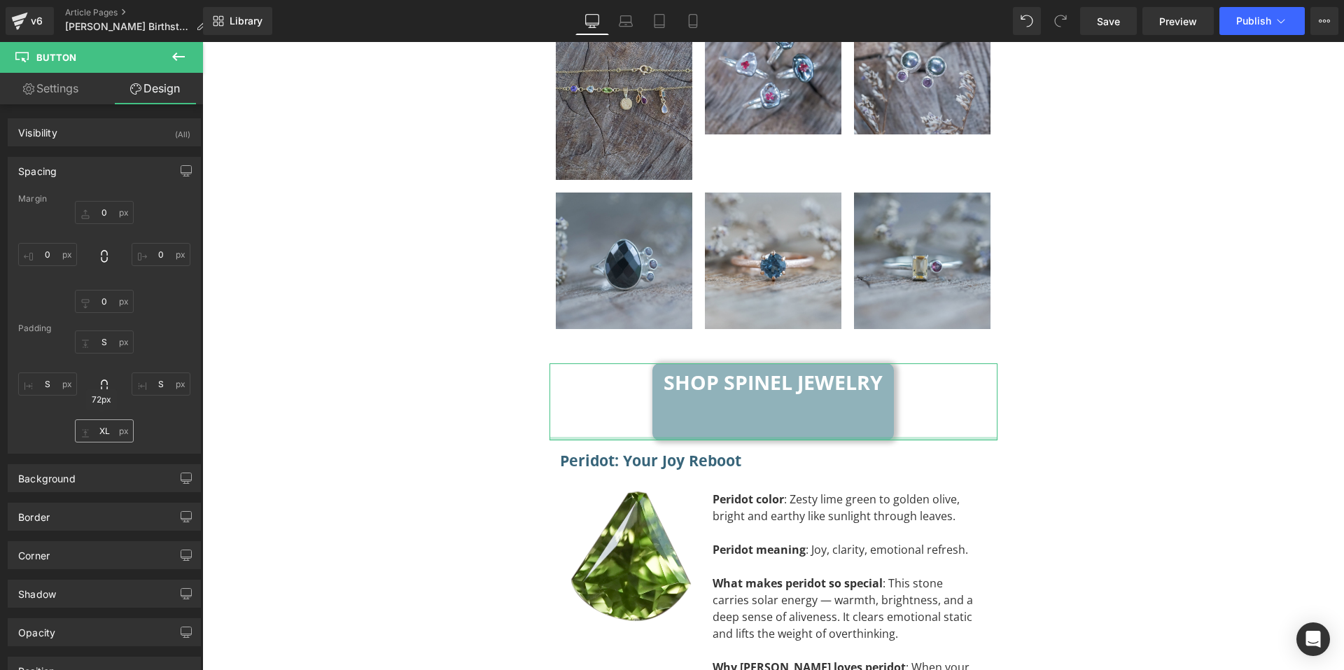
type input "S"
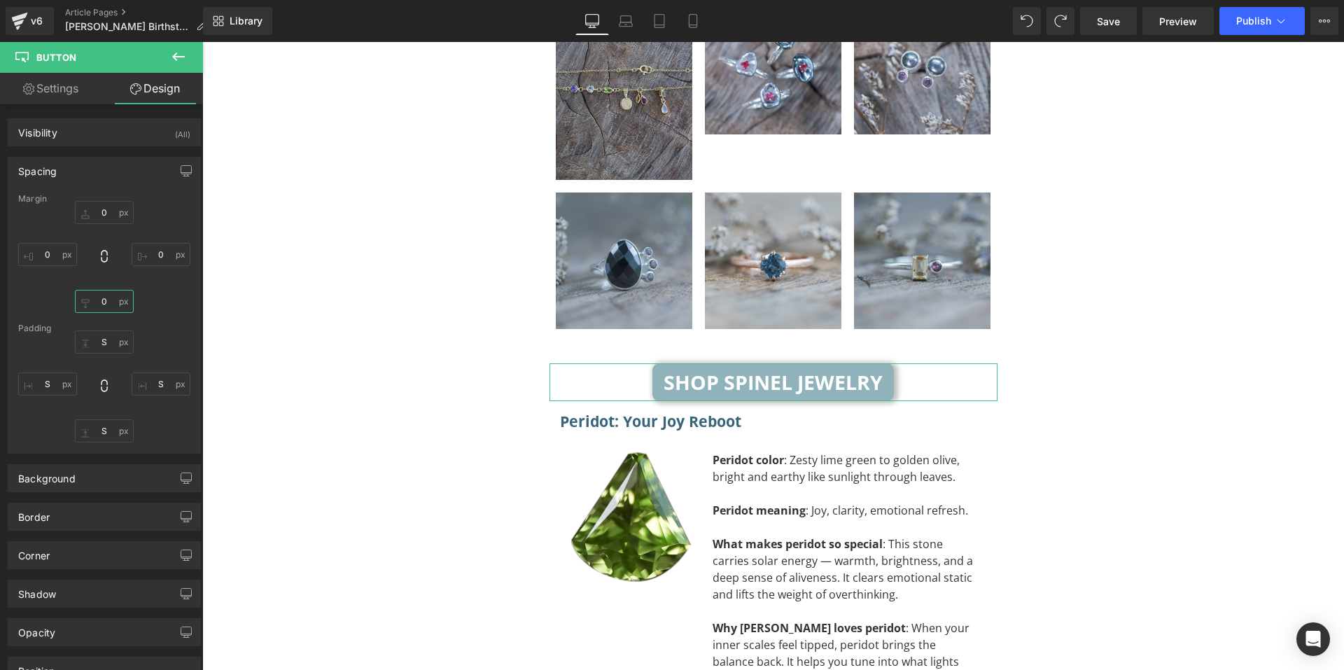
click at [115, 308] on input "0" at bounding box center [104, 301] width 59 height 23
type input "XL"
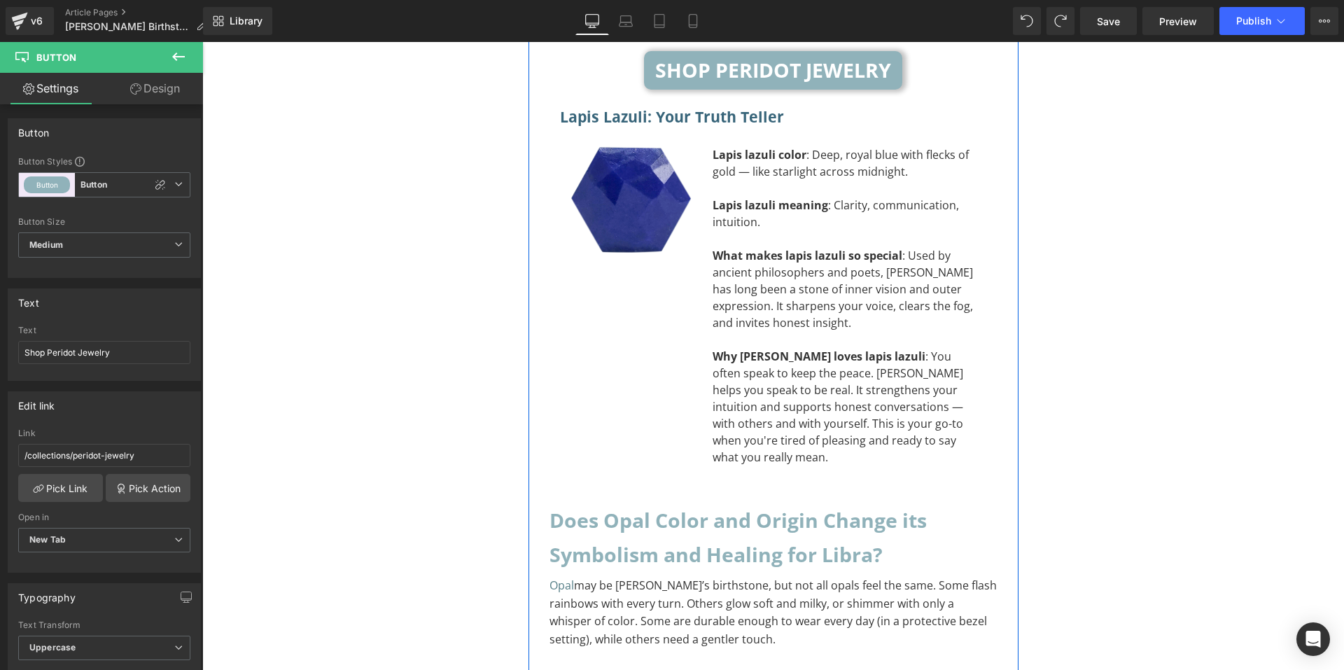
scroll to position [6744, 0]
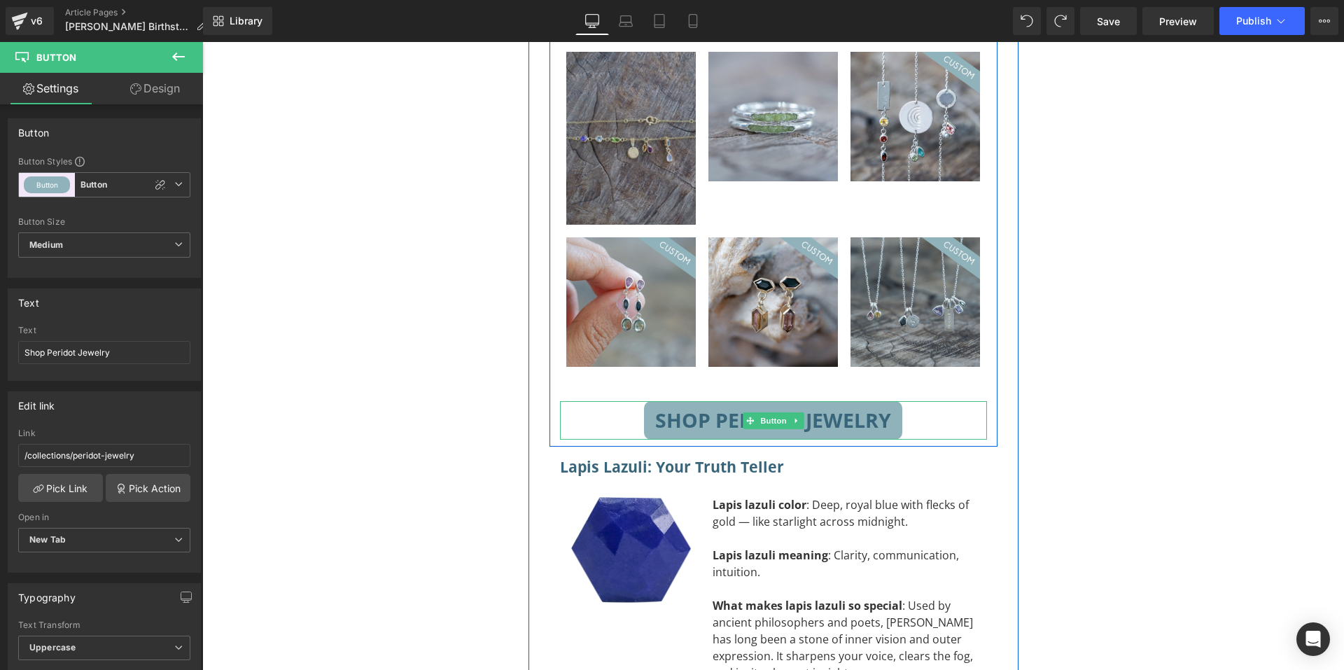
click at [669, 412] on span "Shop Peridot Jewelry" at bounding box center [773, 419] width 236 height 15
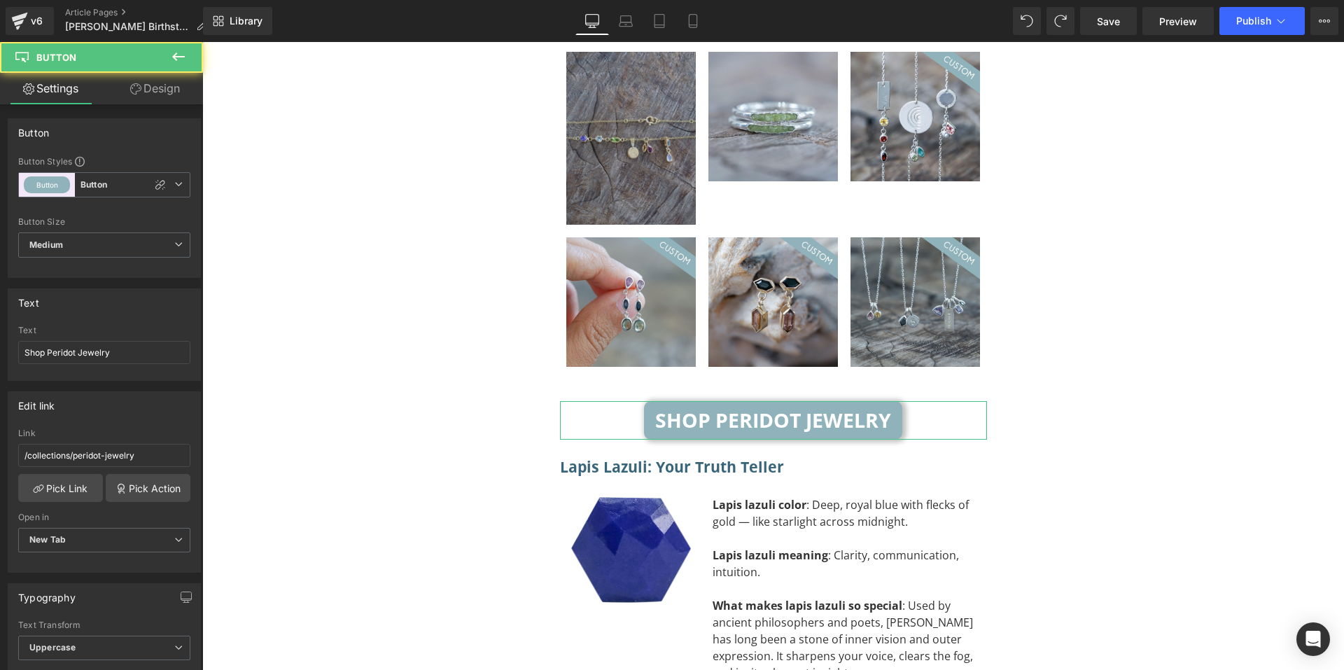
click at [168, 85] on link "Design" at bounding box center [154, 88] width 101 height 31
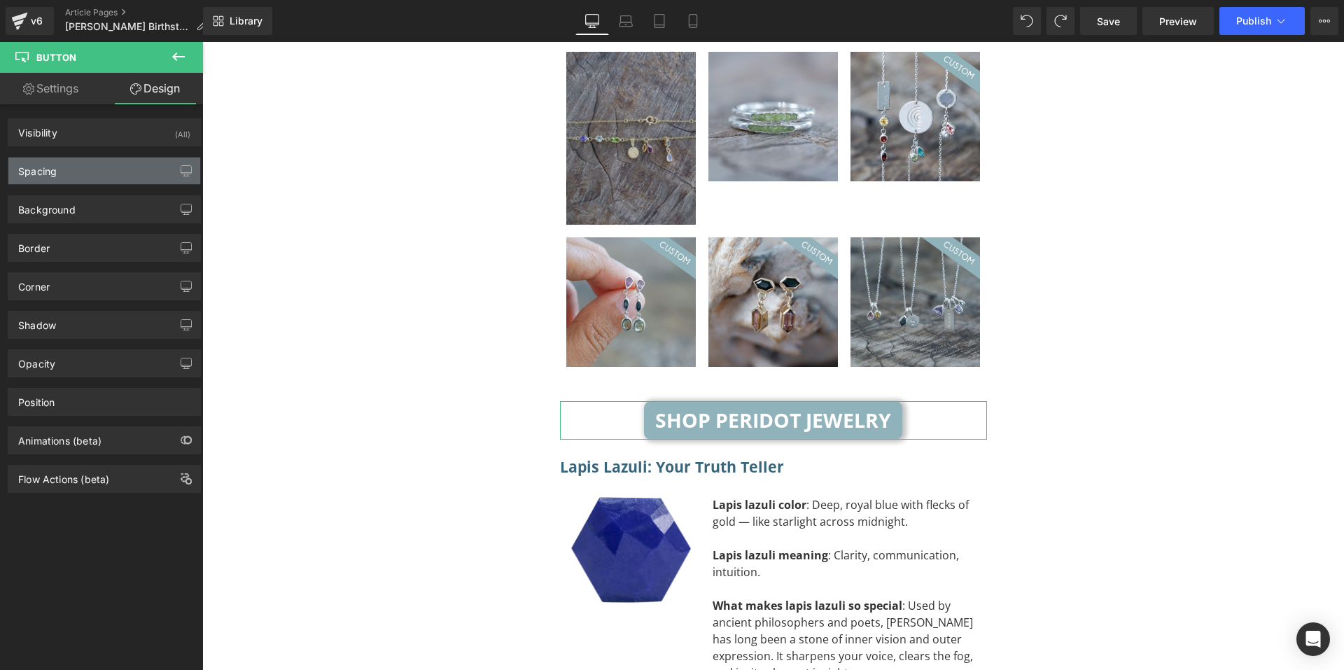
type input "0"
type input "S"
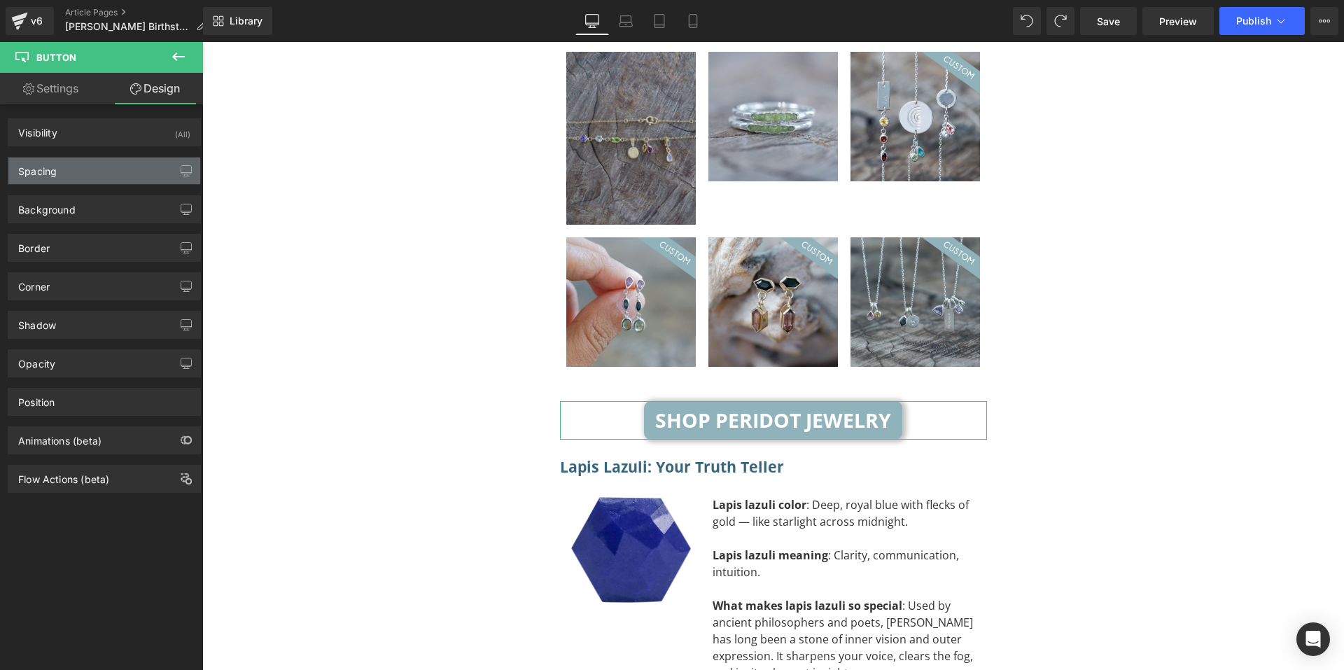
type input "S"
click at [93, 174] on div "Spacing" at bounding box center [104, 170] width 192 height 27
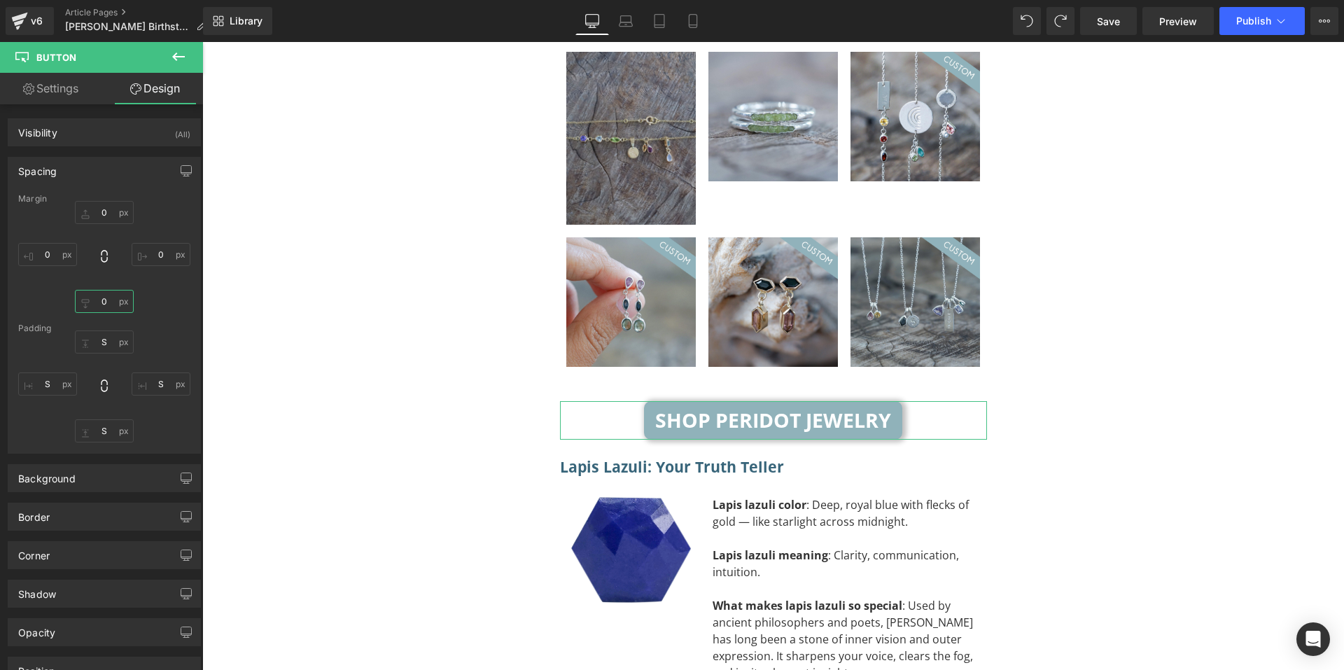
click at [118, 310] on input "0" at bounding box center [104, 301] width 59 height 23
type input "XL"
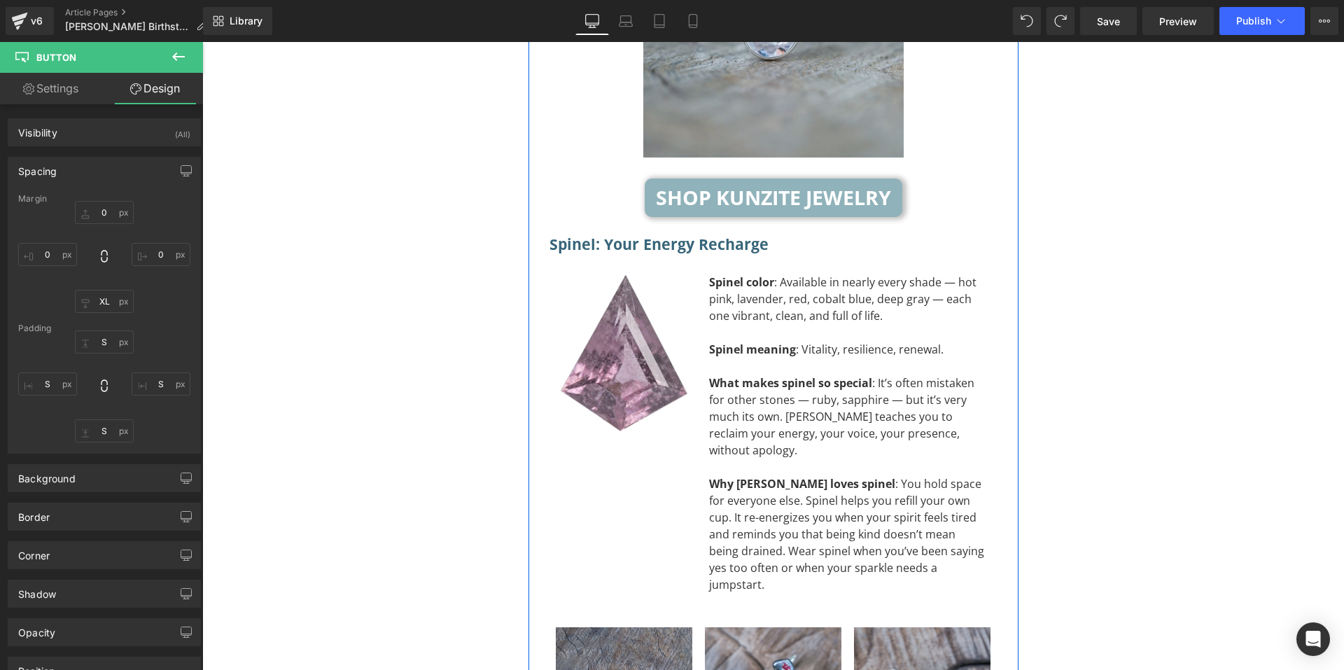
scroll to position [5205, 0]
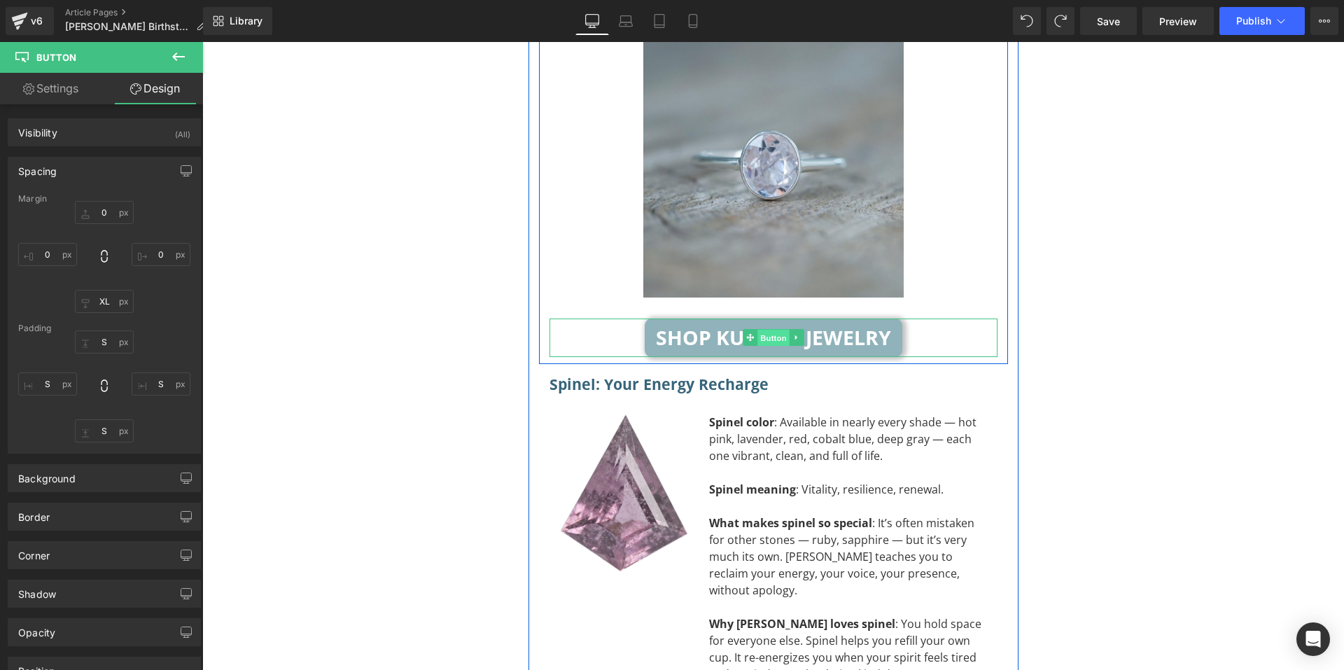
click at [780, 330] on span "Button" at bounding box center [773, 338] width 32 height 17
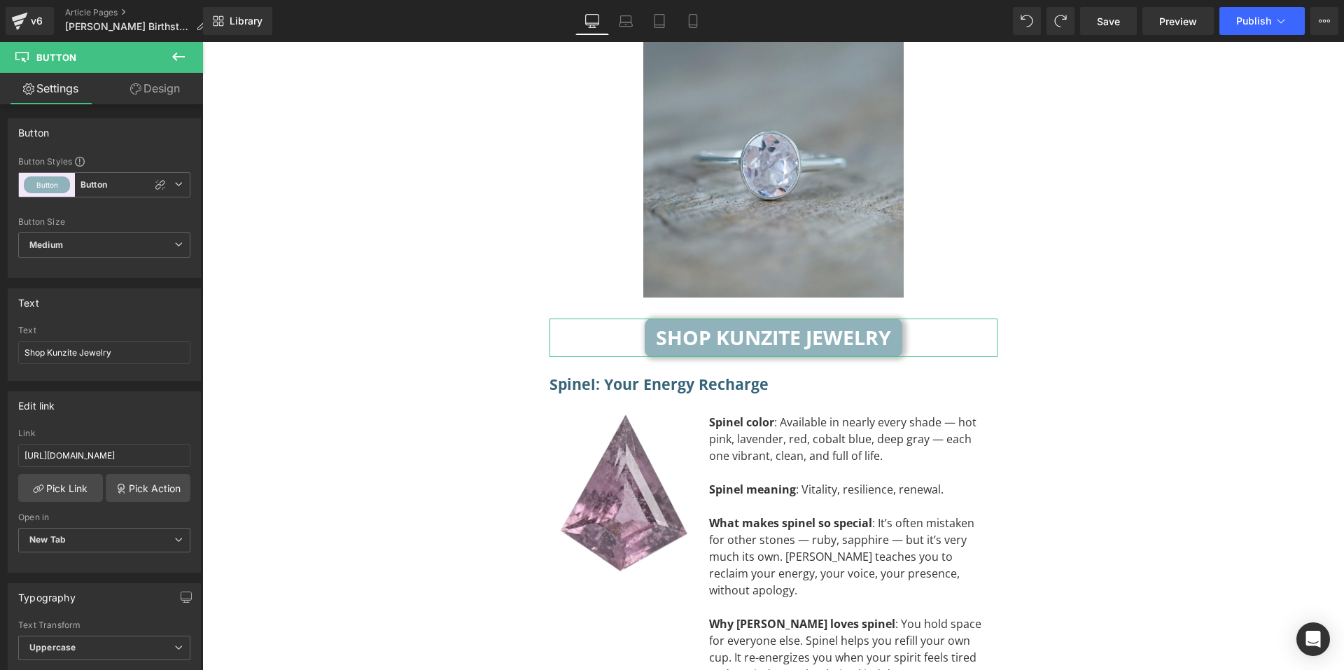
click at [162, 92] on link "Design" at bounding box center [154, 88] width 101 height 31
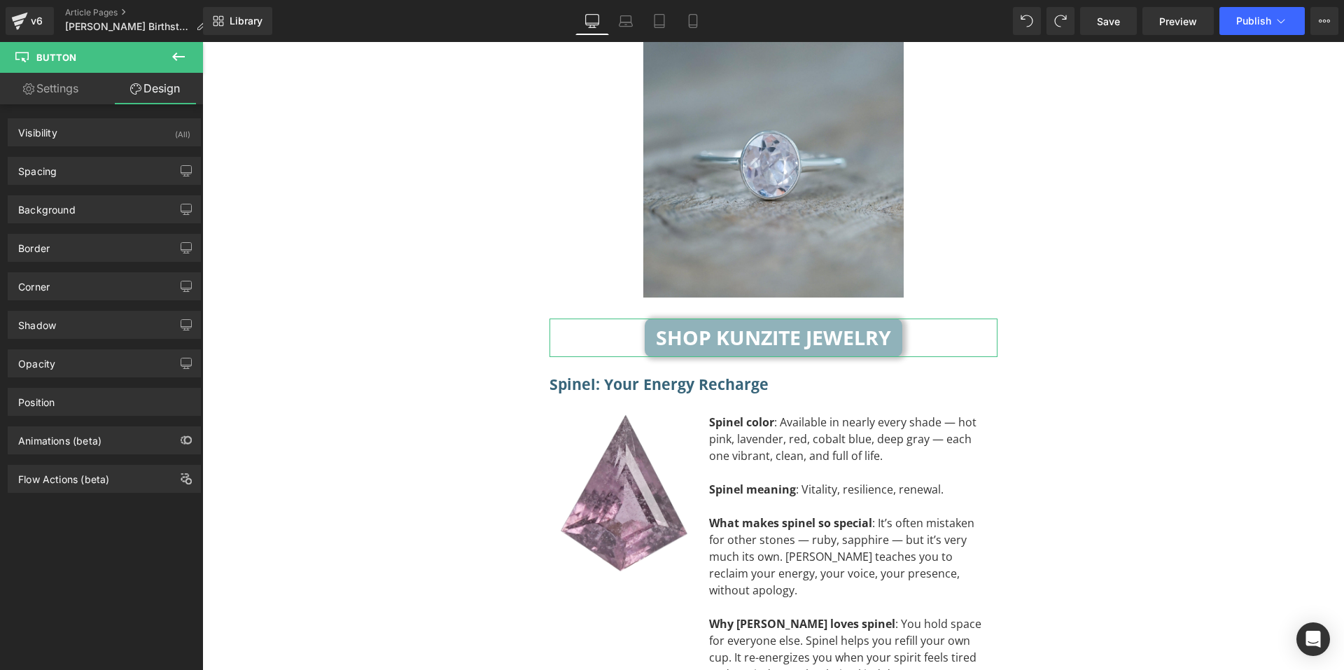
type input "0"
type input "S"
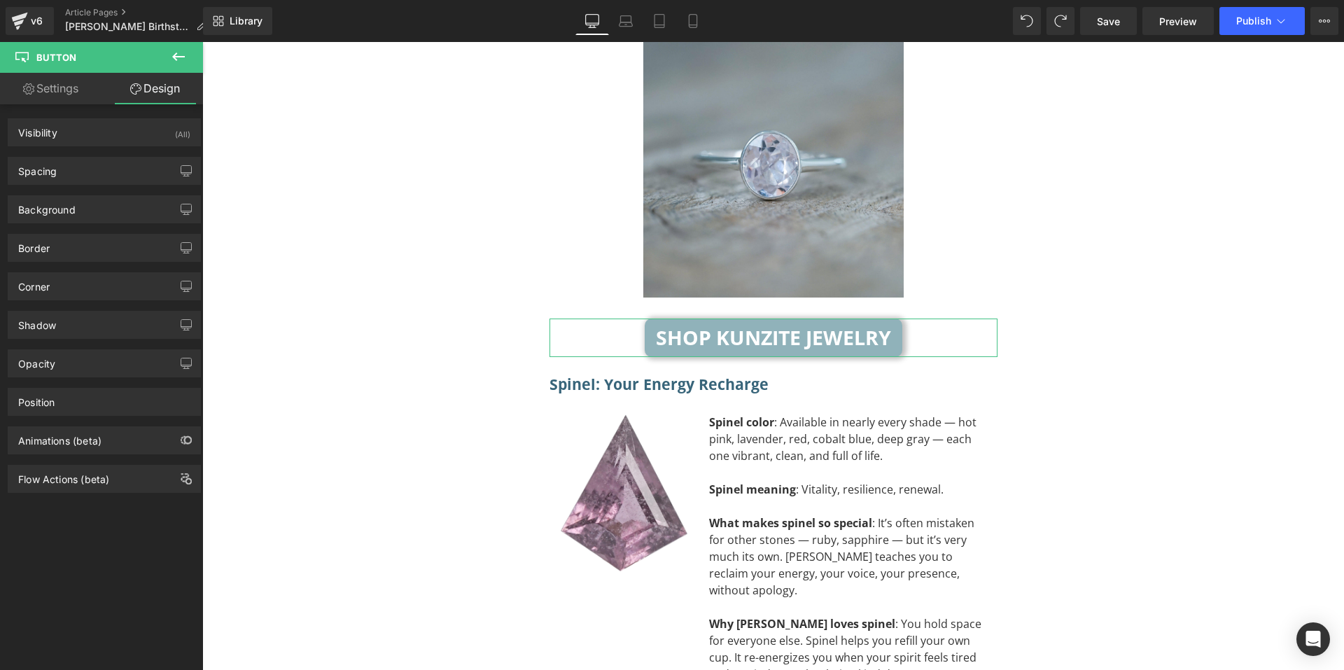
type input "S"
click at [99, 176] on div "Spacing" at bounding box center [104, 170] width 192 height 27
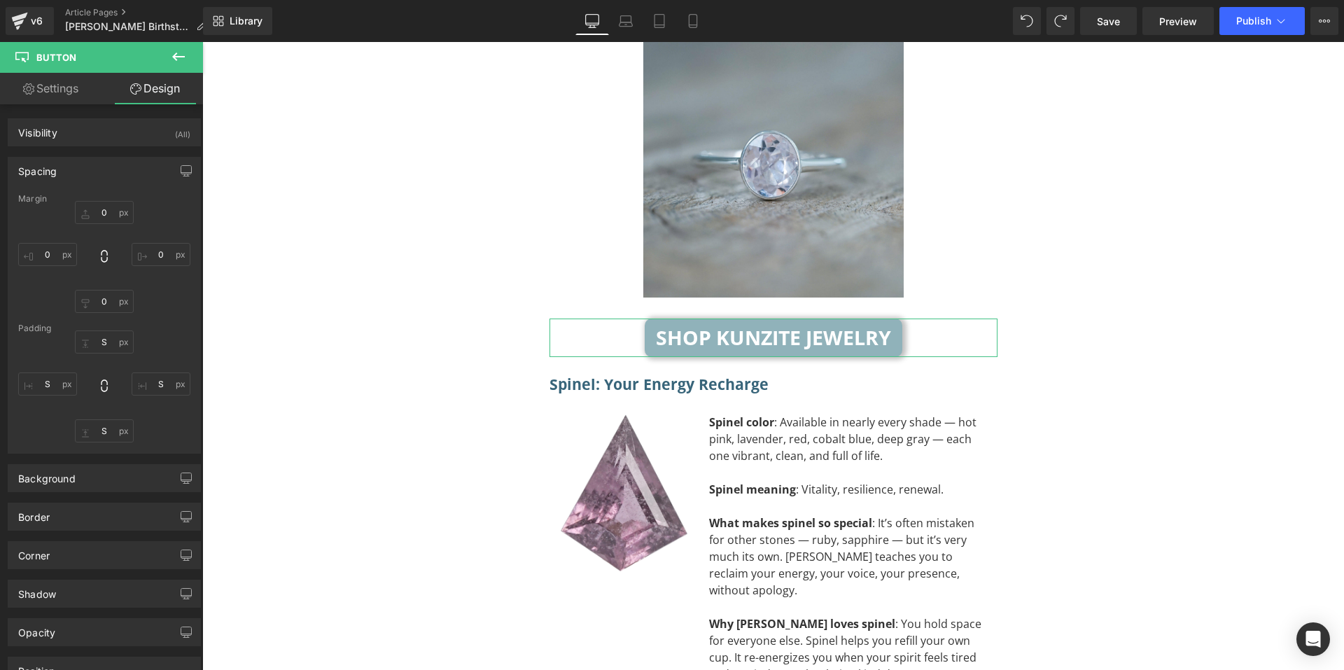
click at [94, 315] on div "Margin 0px 0 0px 0 0px 0 0px 0 [GEOGRAPHIC_DATA] 16px S 16px S 16px S 16px S" at bounding box center [104, 323] width 192 height 259
click at [99, 306] on input "0" at bounding box center [104, 301] width 59 height 23
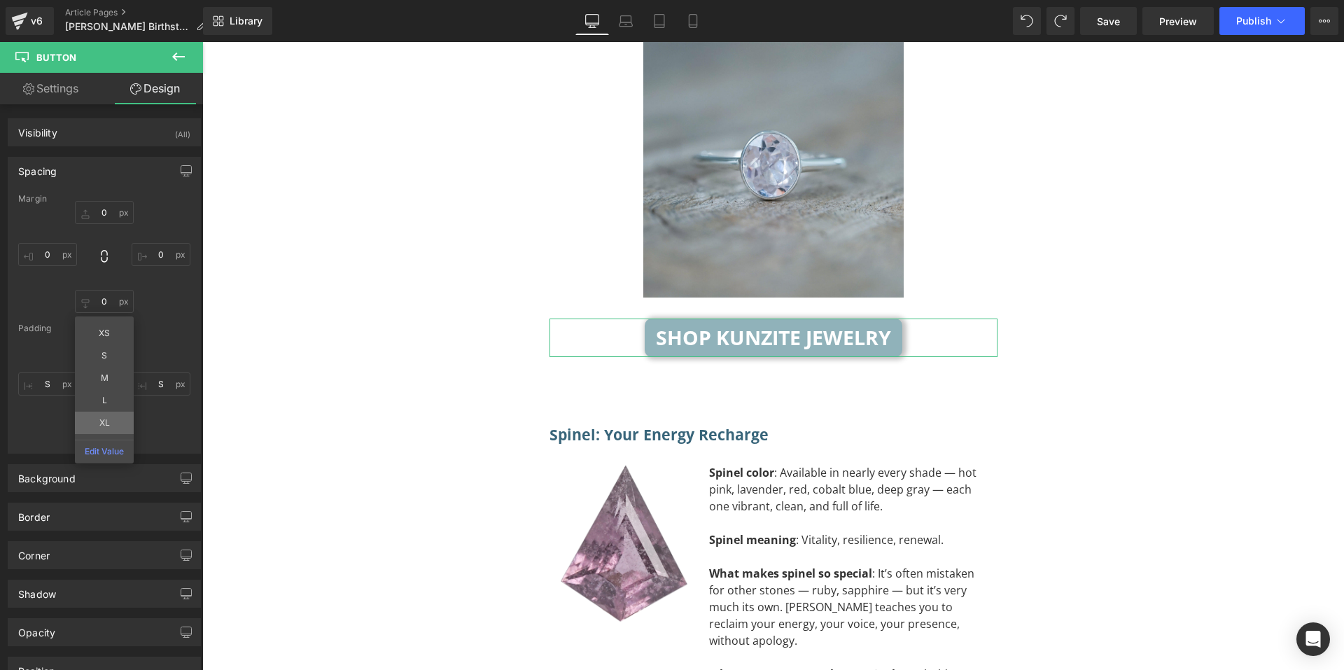
type input "XL"
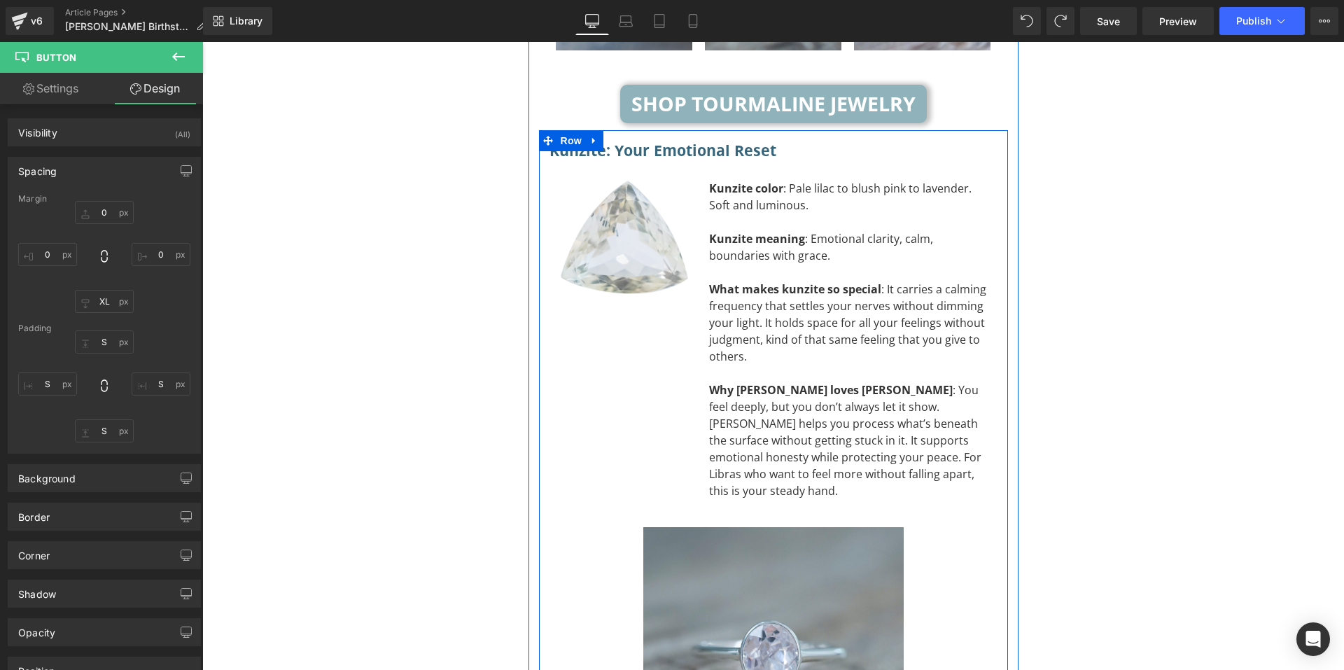
scroll to position [4505, 0]
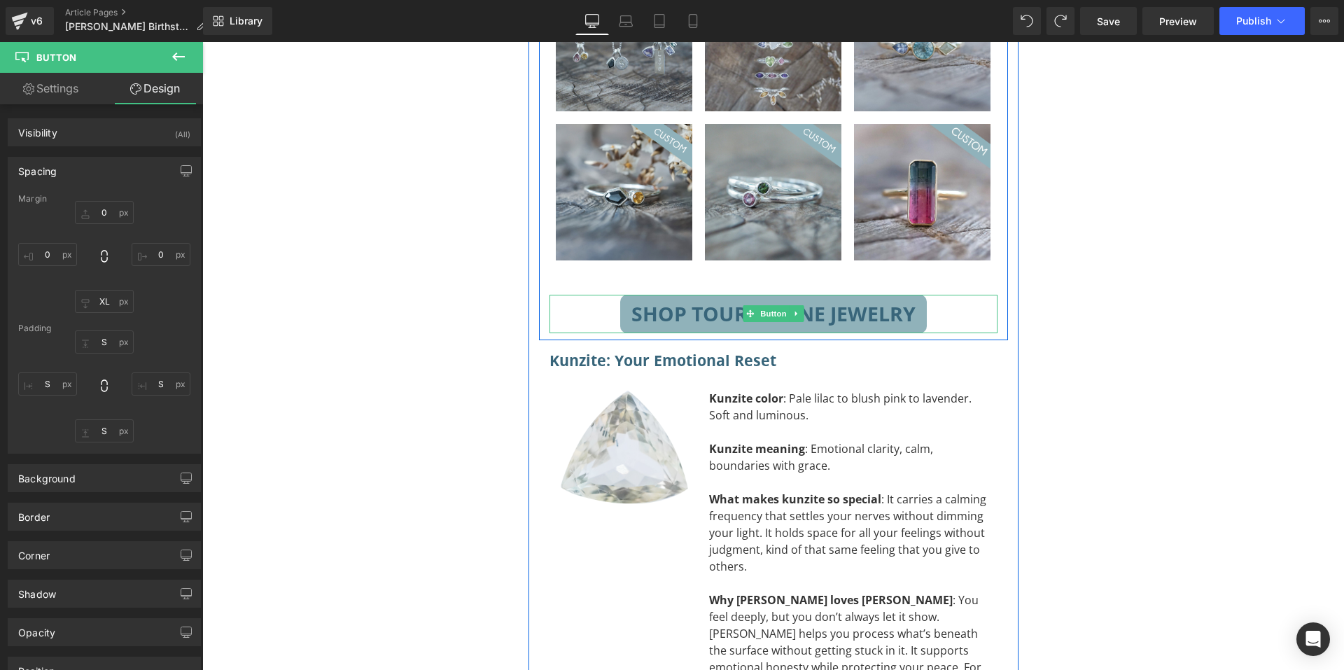
click at [738, 306] on span "Shop Tourmaline Jewelry" at bounding box center [773, 313] width 284 height 15
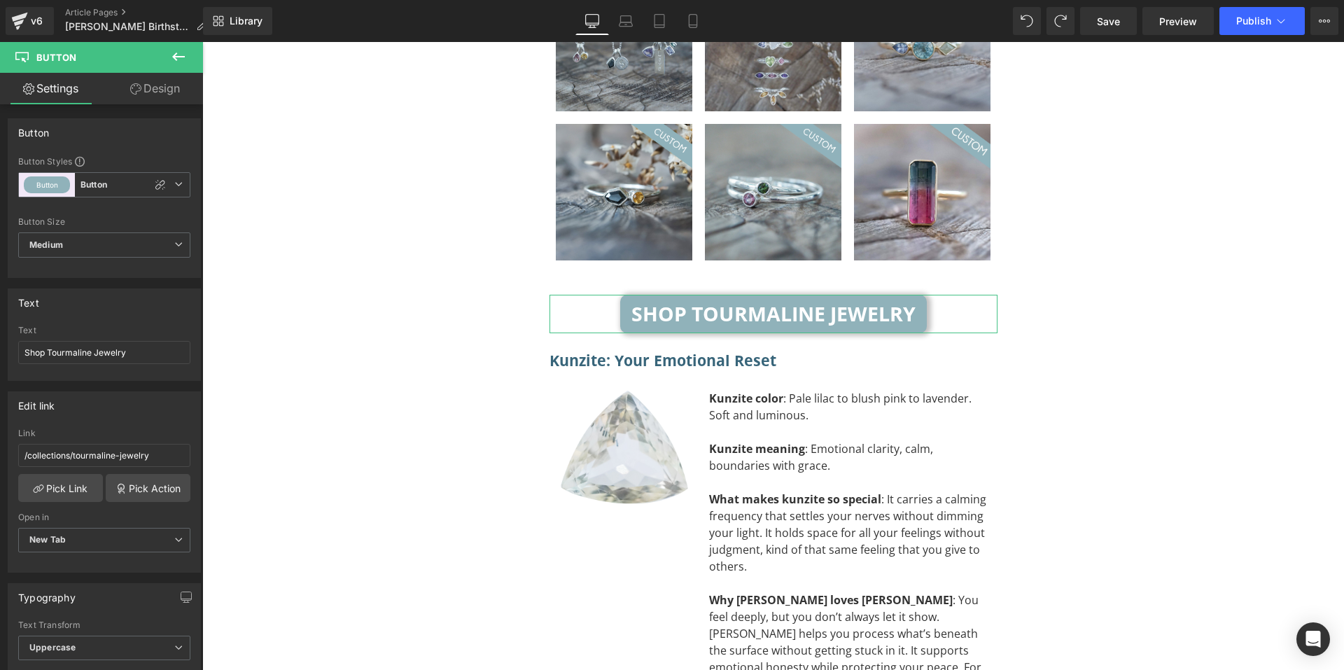
click at [157, 92] on link "Design" at bounding box center [154, 88] width 101 height 31
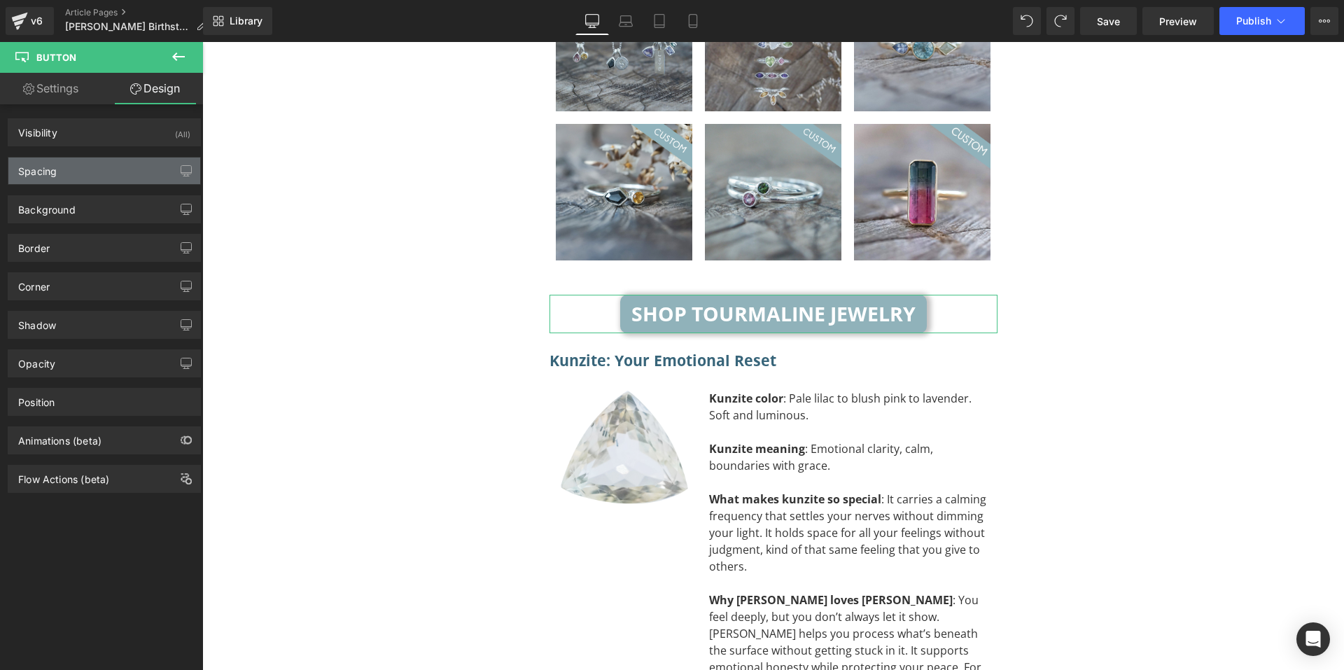
type input "0"
type input "S"
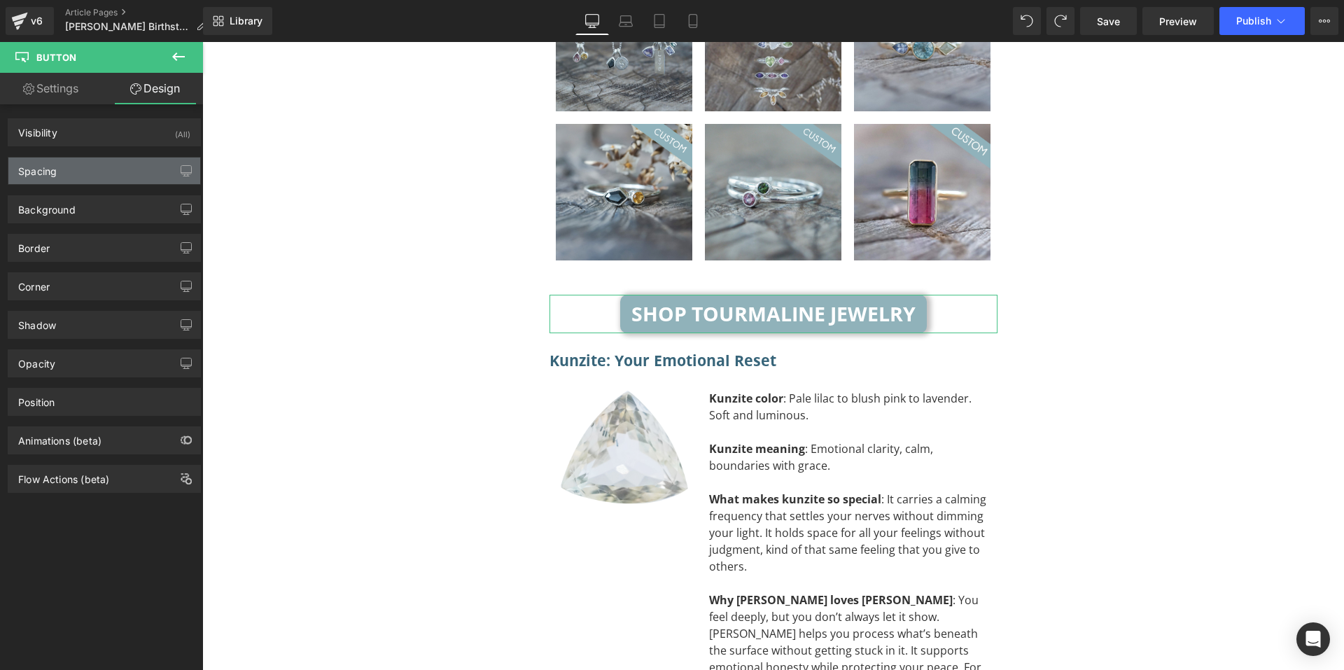
type input "S"
click at [109, 174] on div "Spacing" at bounding box center [104, 170] width 192 height 27
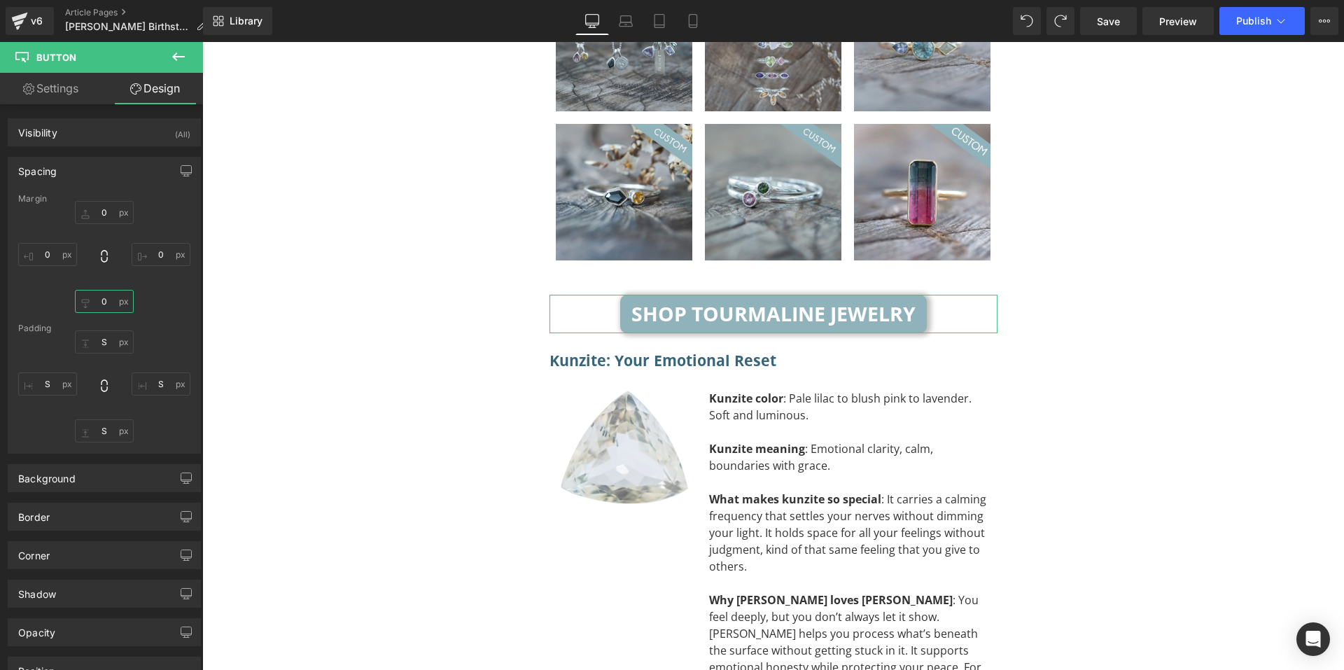
click at [100, 304] on input "0" at bounding box center [104, 301] width 59 height 23
type input "XL"
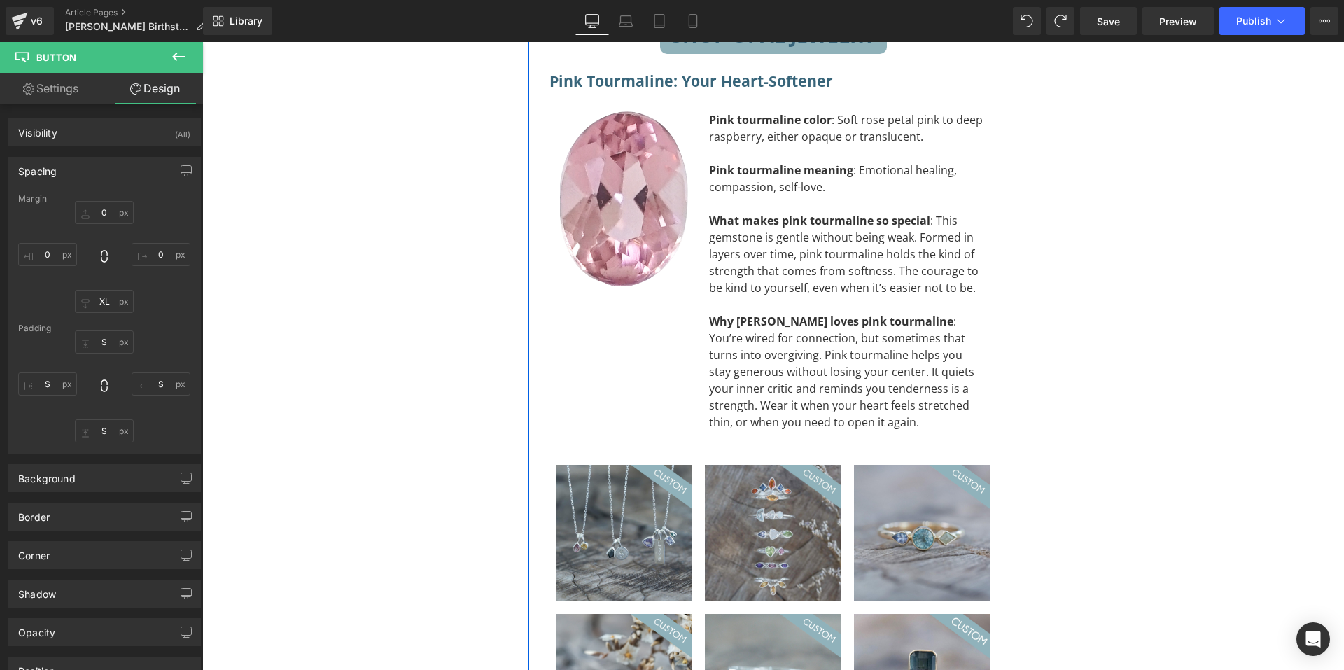
scroll to position [3735, 0]
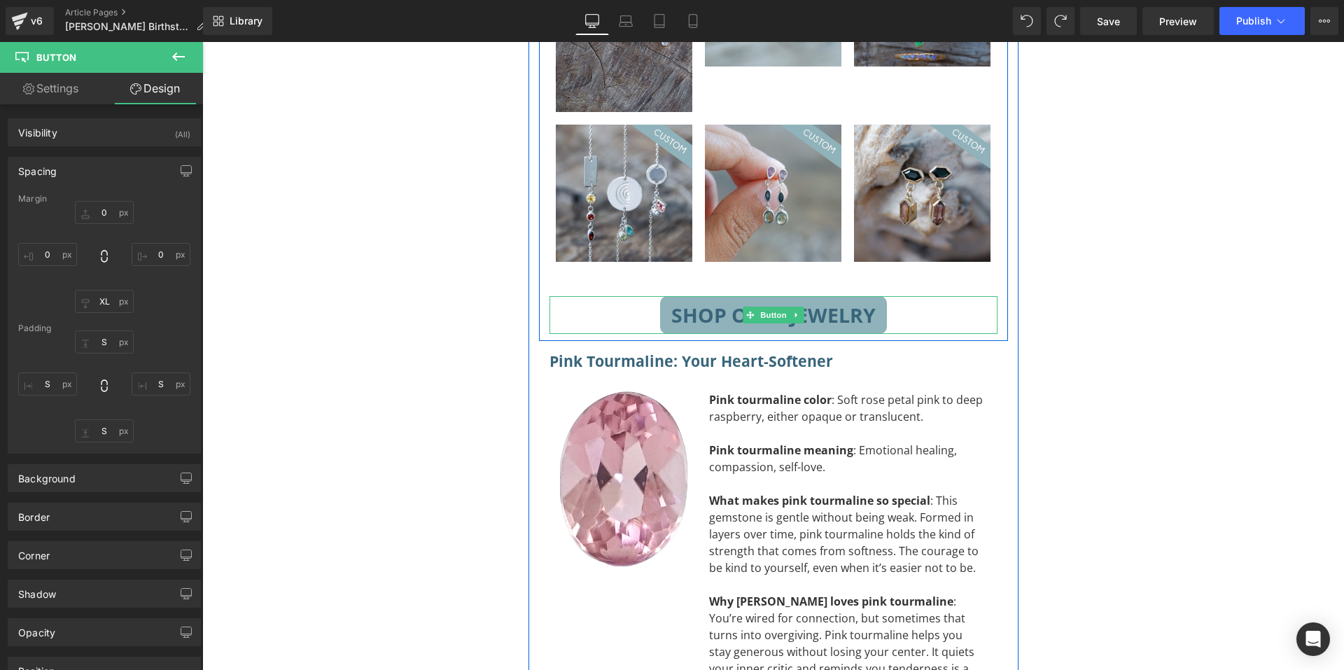
click at [746, 311] on icon at bounding box center [750, 315] width 8 height 8
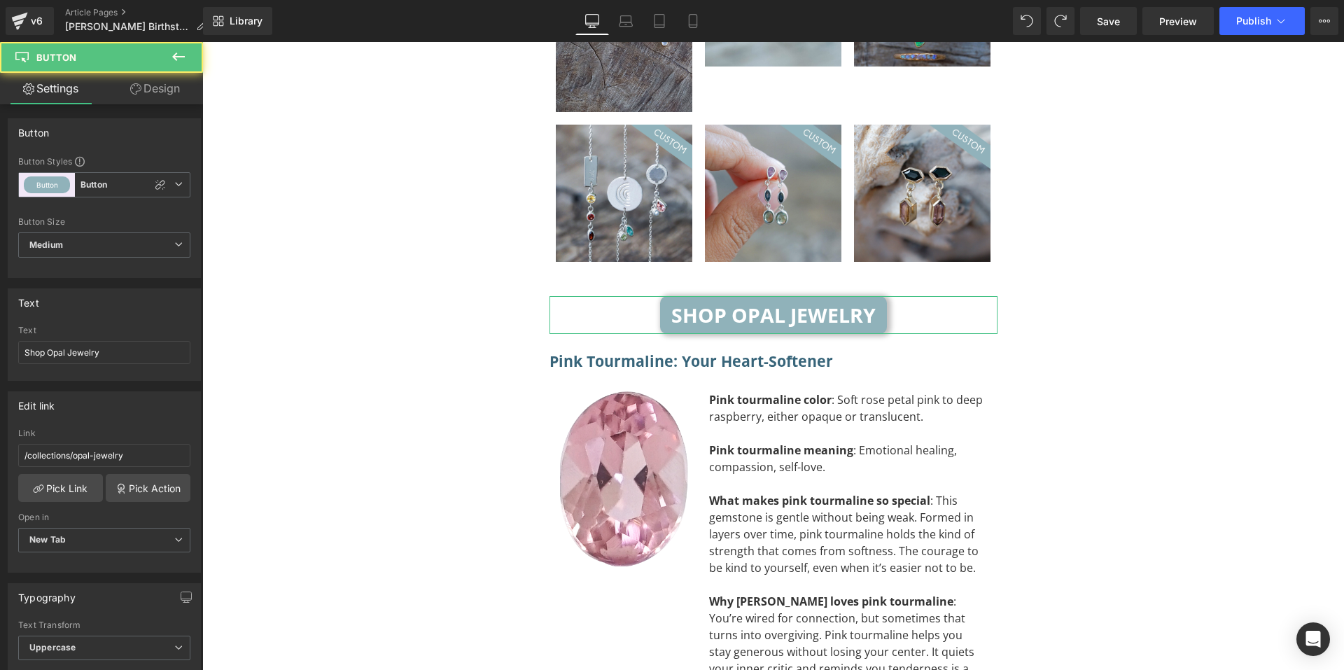
click at [167, 84] on link "Design" at bounding box center [154, 88] width 101 height 31
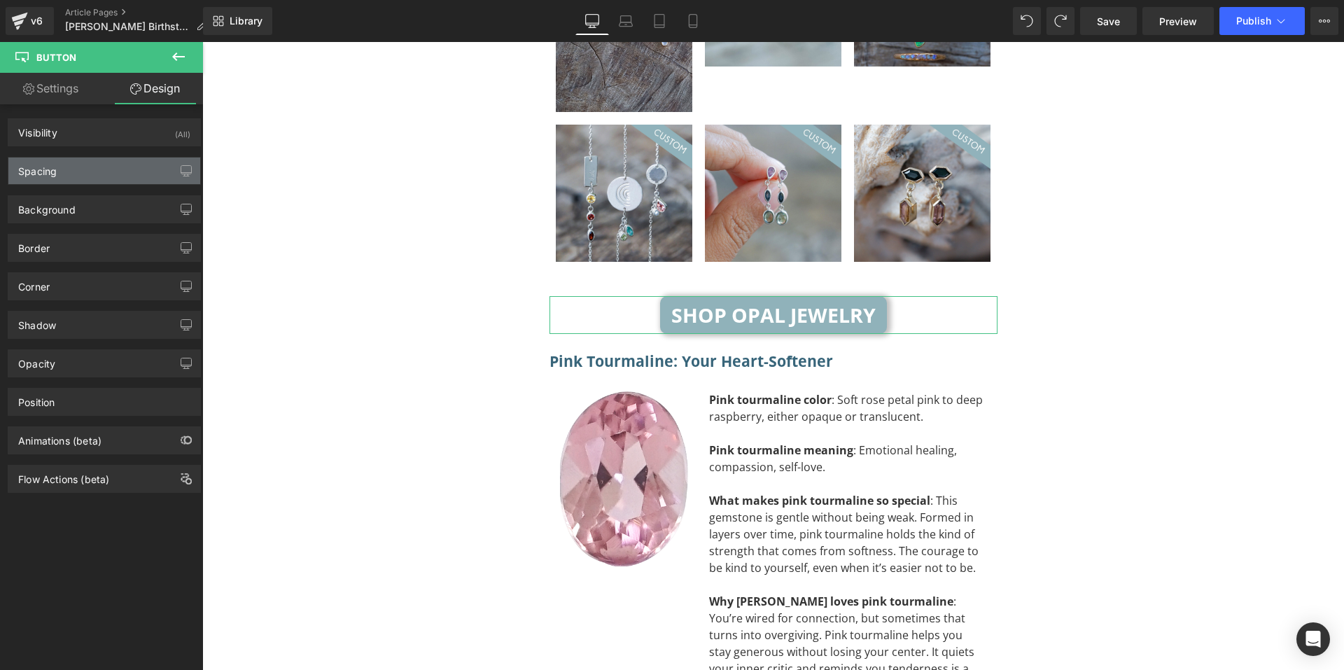
type input "0"
type input "S"
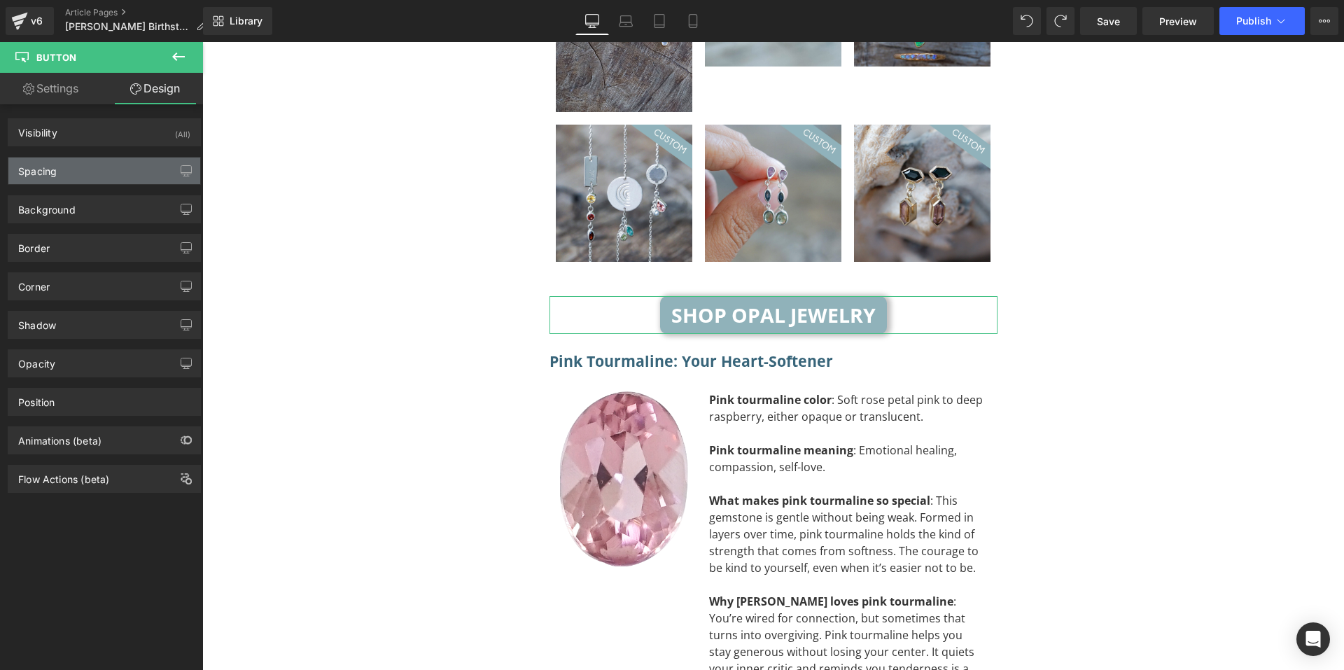
type input "S"
click at [120, 178] on div "Spacing" at bounding box center [104, 170] width 192 height 27
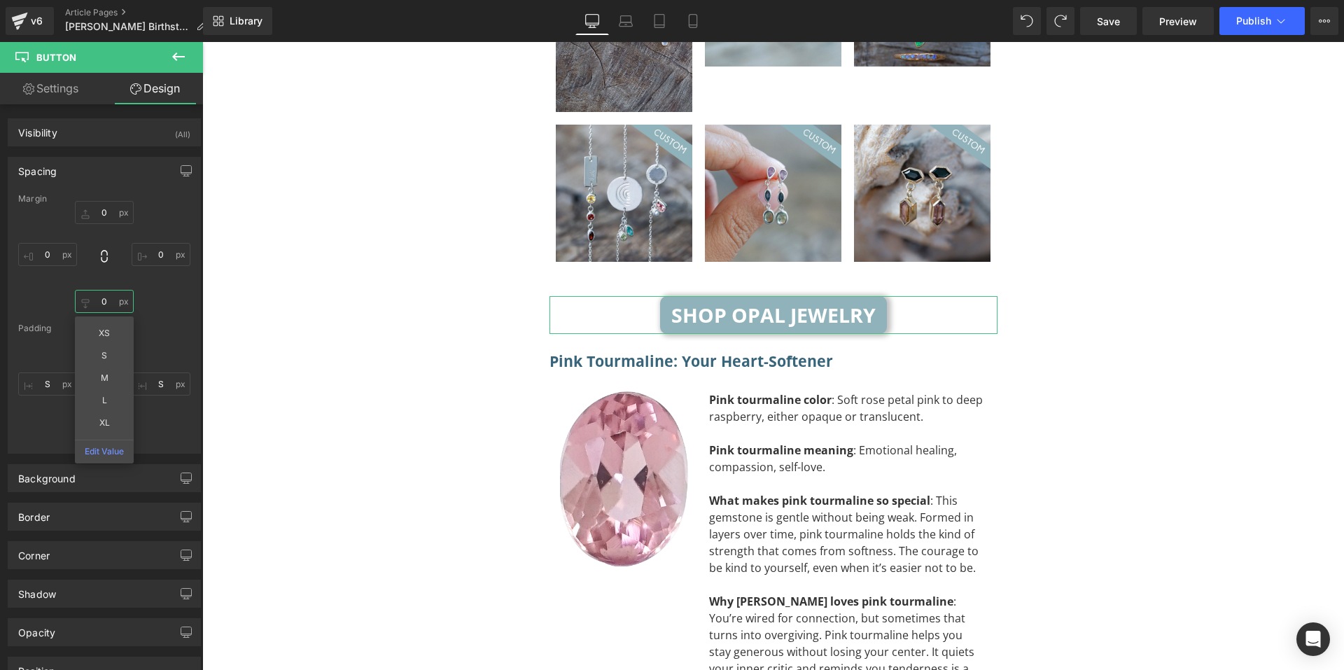
click at [111, 302] on input "0" at bounding box center [104, 301] width 59 height 23
type input "XL"
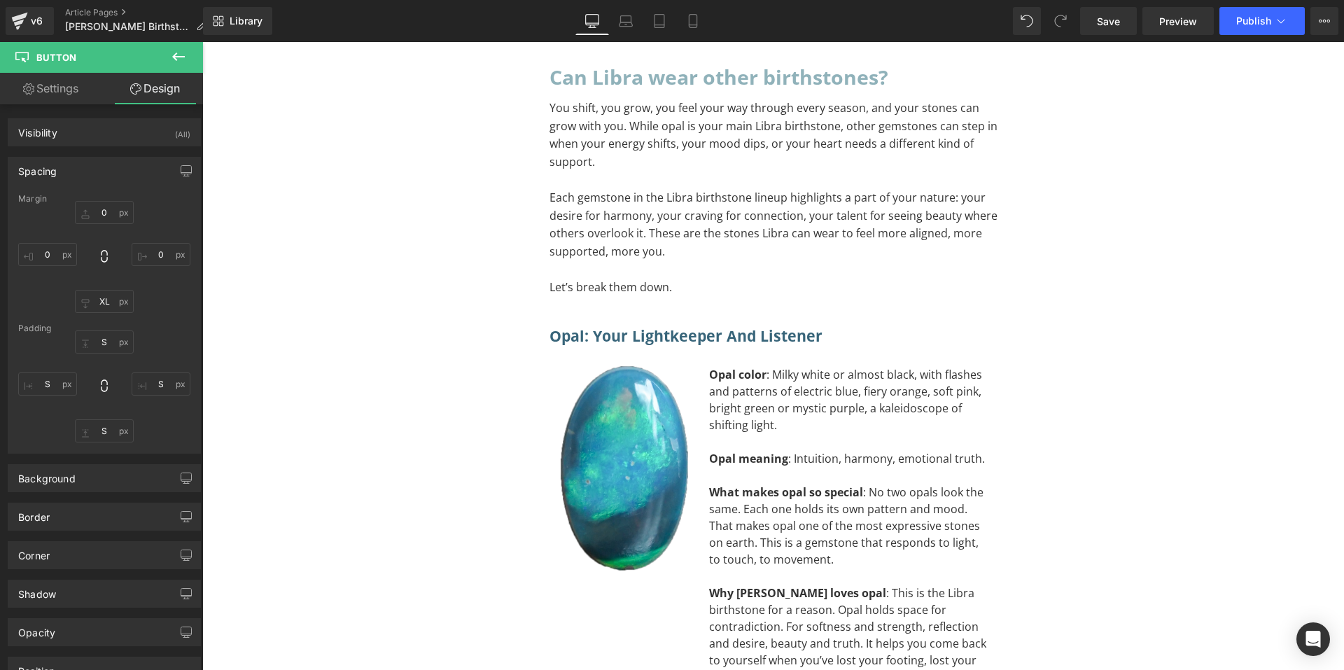
scroll to position [2755, 0]
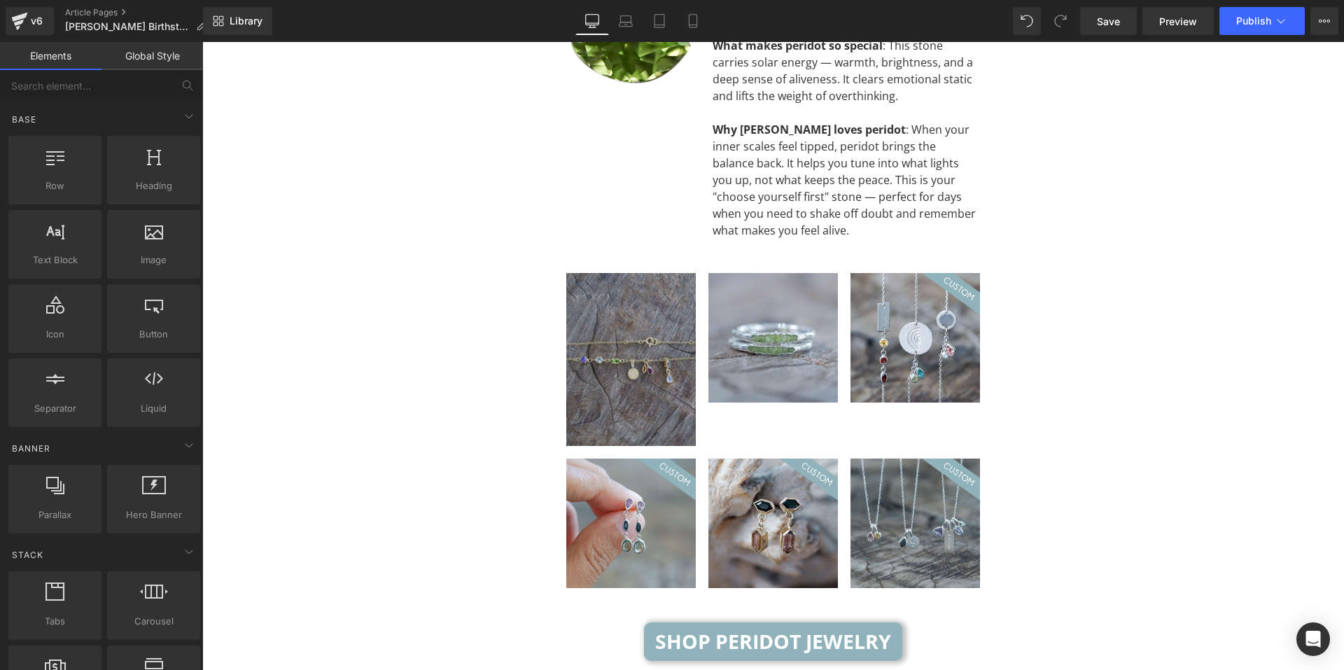
scroll to position [6604, 0]
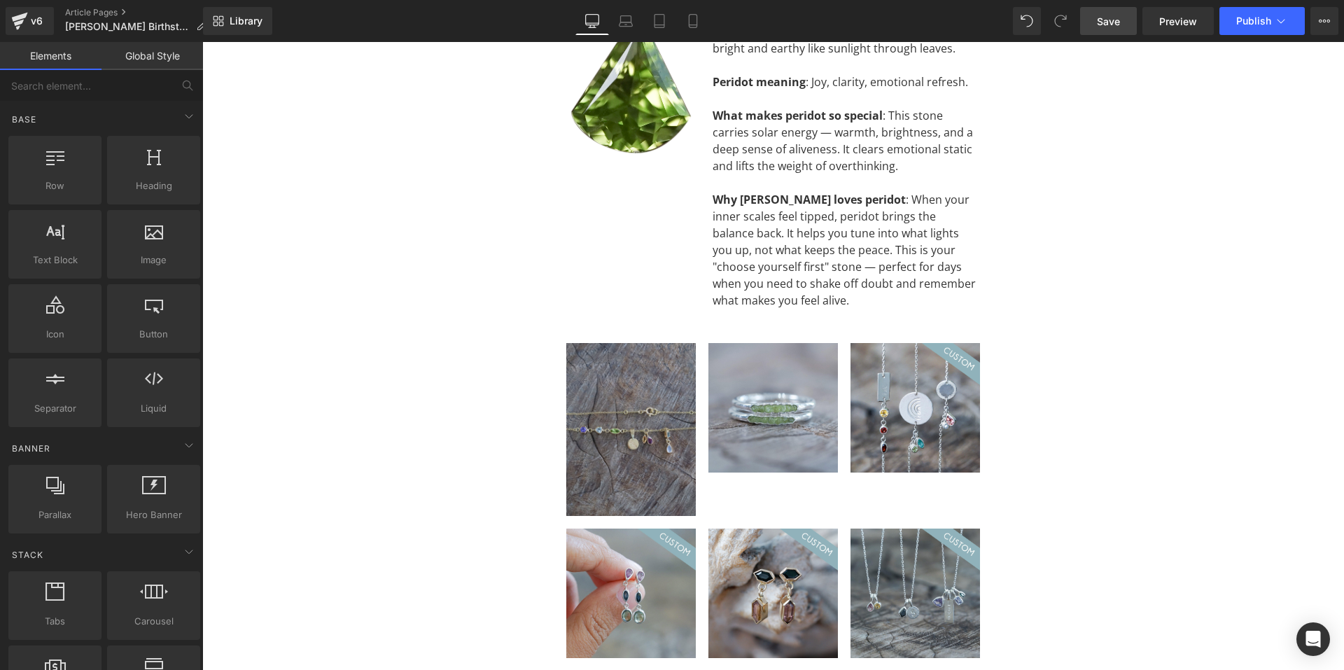
click at [1124, 24] on link "Save" at bounding box center [1108, 21] width 57 height 28
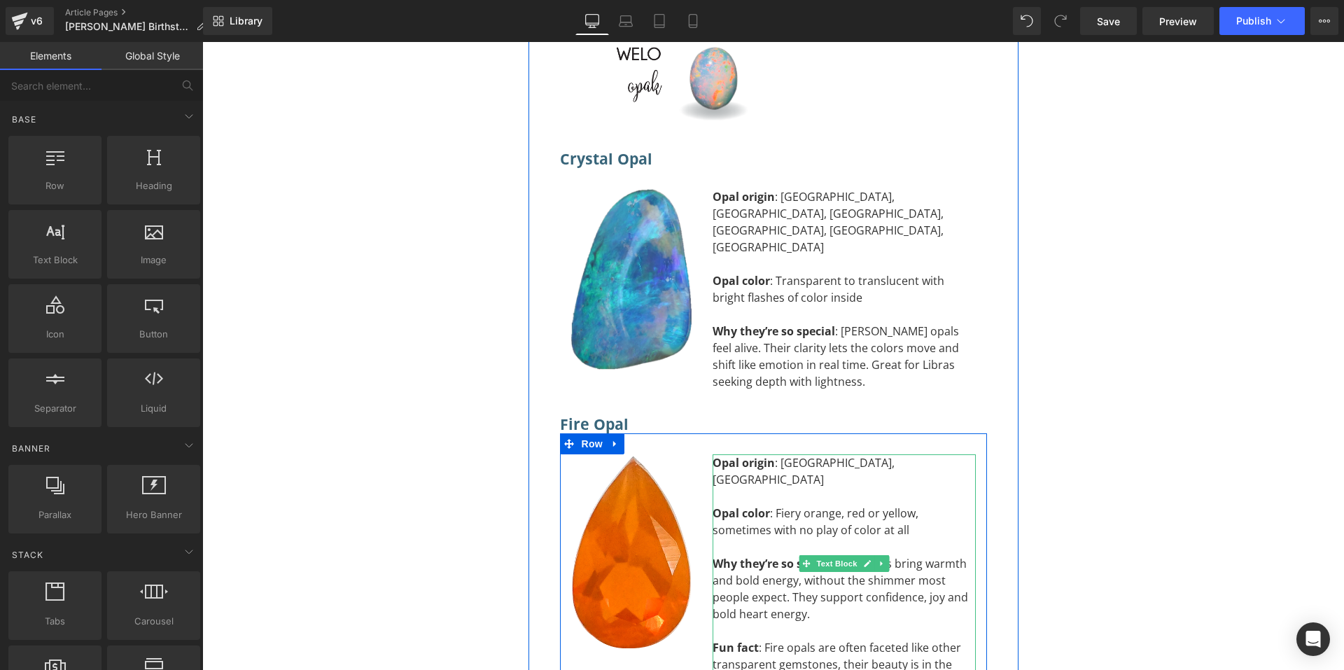
scroll to position [9264, 0]
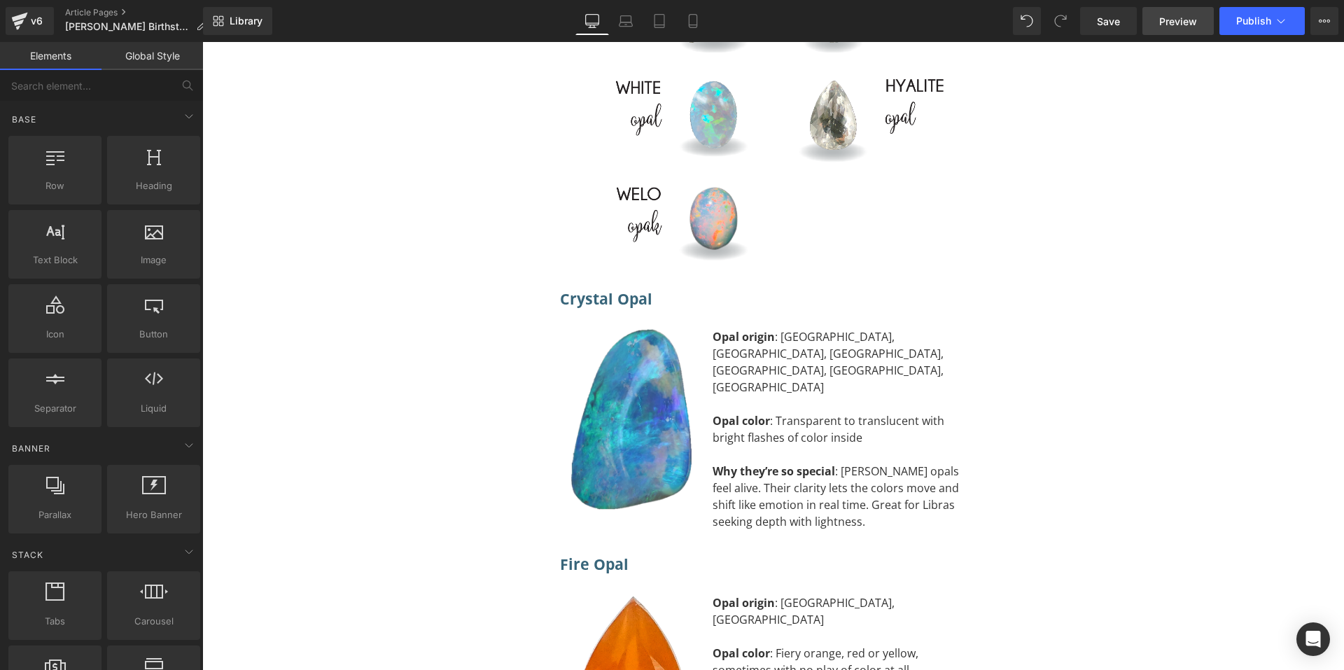
click at [1169, 15] on span "Preview" at bounding box center [1178, 21] width 38 height 15
click at [77, 10] on link "Article Pages" at bounding box center [141, 12] width 152 height 11
